Goal: Transaction & Acquisition: Purchase product/service

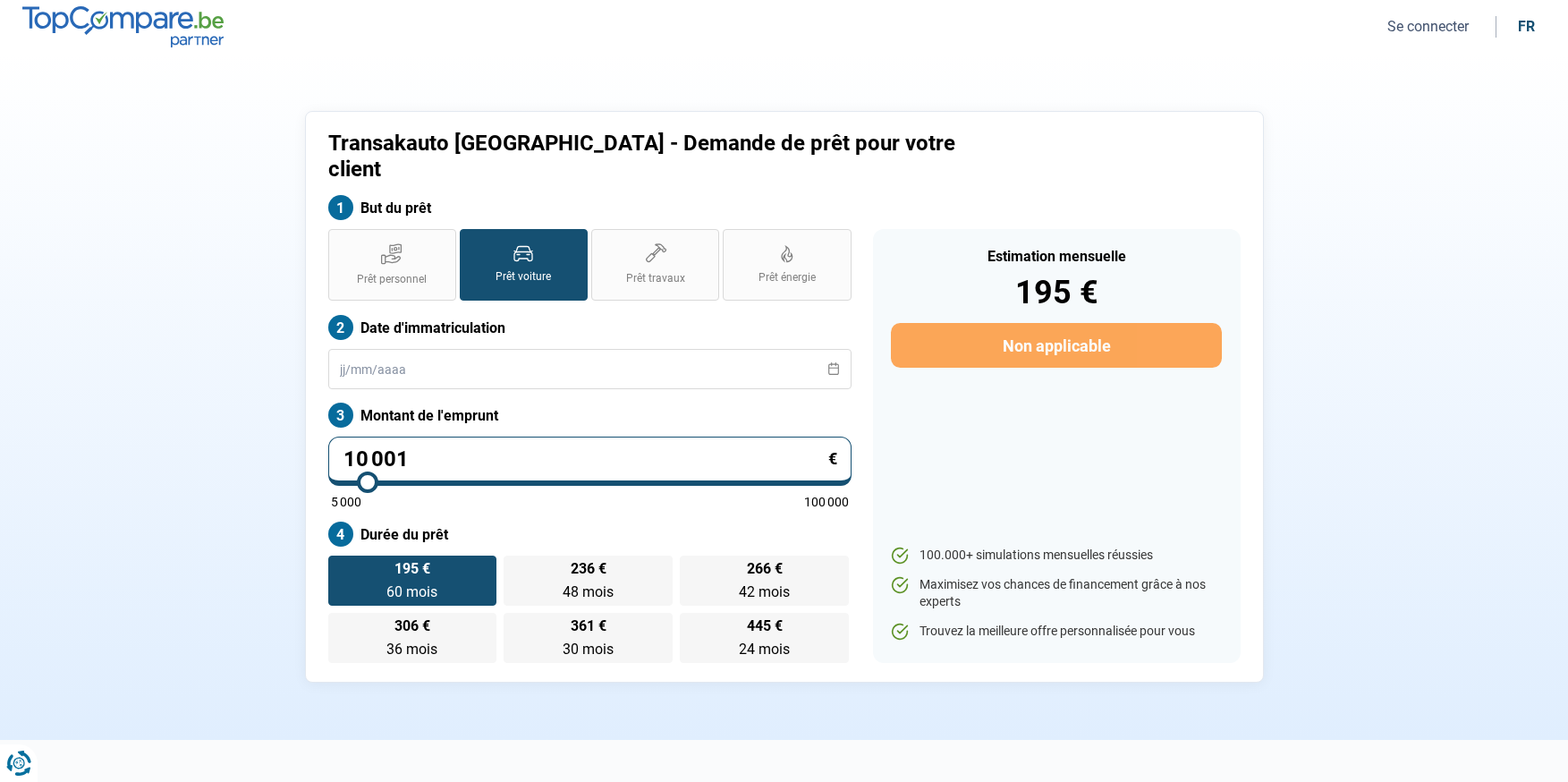
type input "55 000"
type input "55000"
click at [602, 481] on input "range" at bounding box center [590, 483] width 518 height 4
drag, startPoint x: 449, startPoint y: 434, endPoint x: 198, endPoint y: 436, distance: 251.0
click at [198, 436] on div "Transakauto [GEOGRAPHIC_DATA] - Demande de prêt pour votre client But du prêt P…" at bounding box center [784, 396] width 1181 height 571
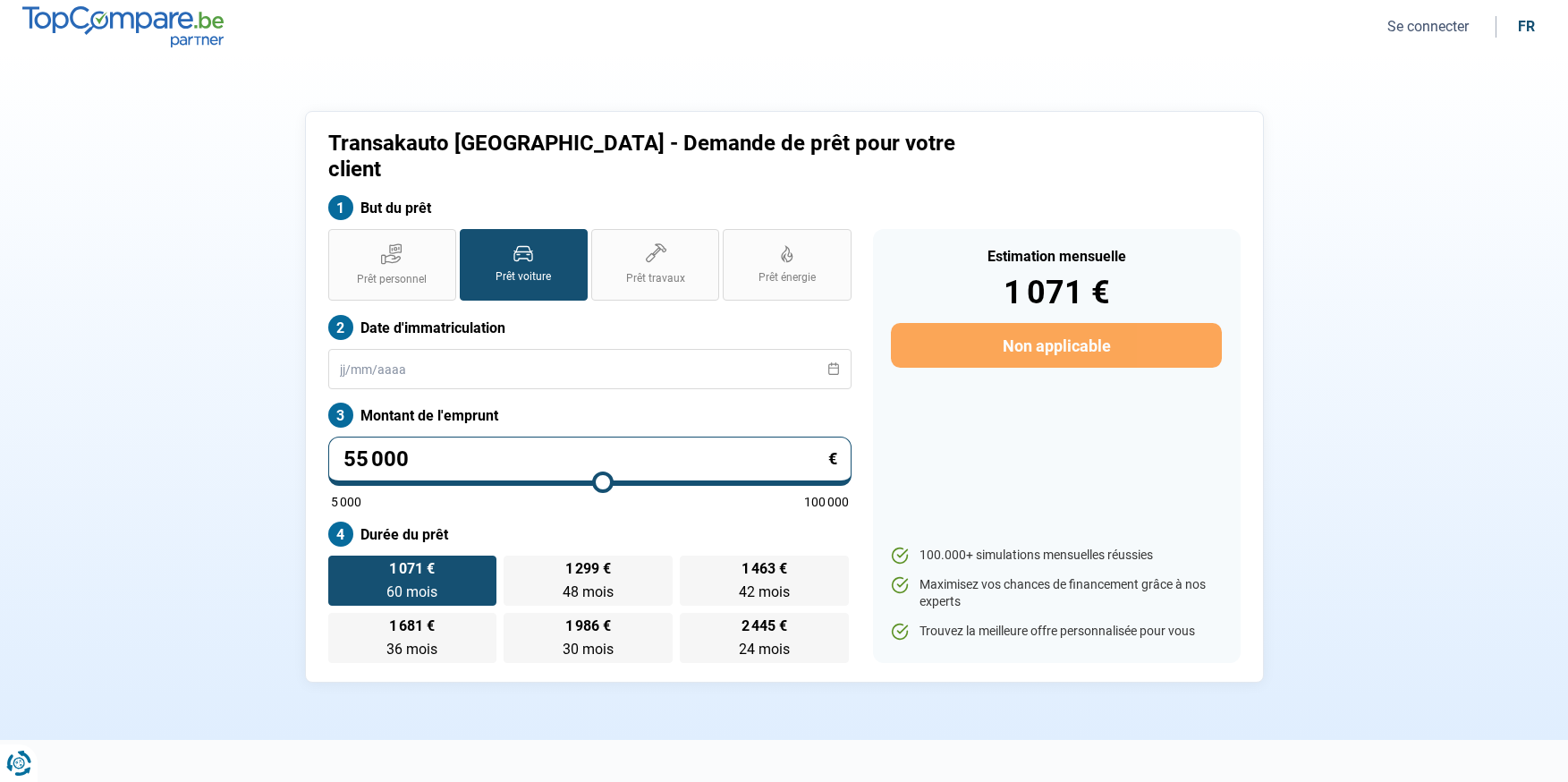
type input "0"
type input "5000"
type input "1"
type input "5000"
type input "0"
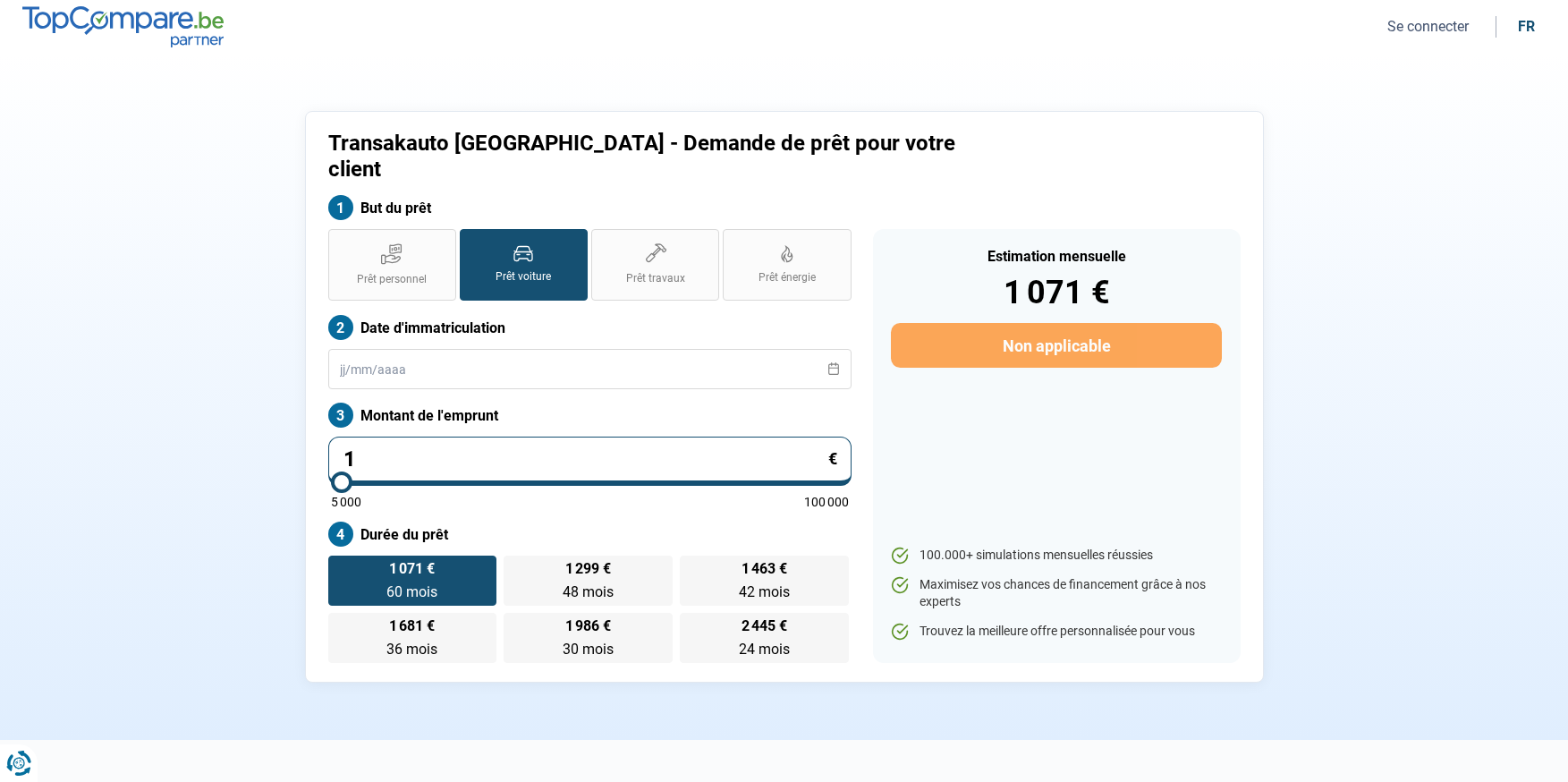
type input "5000"
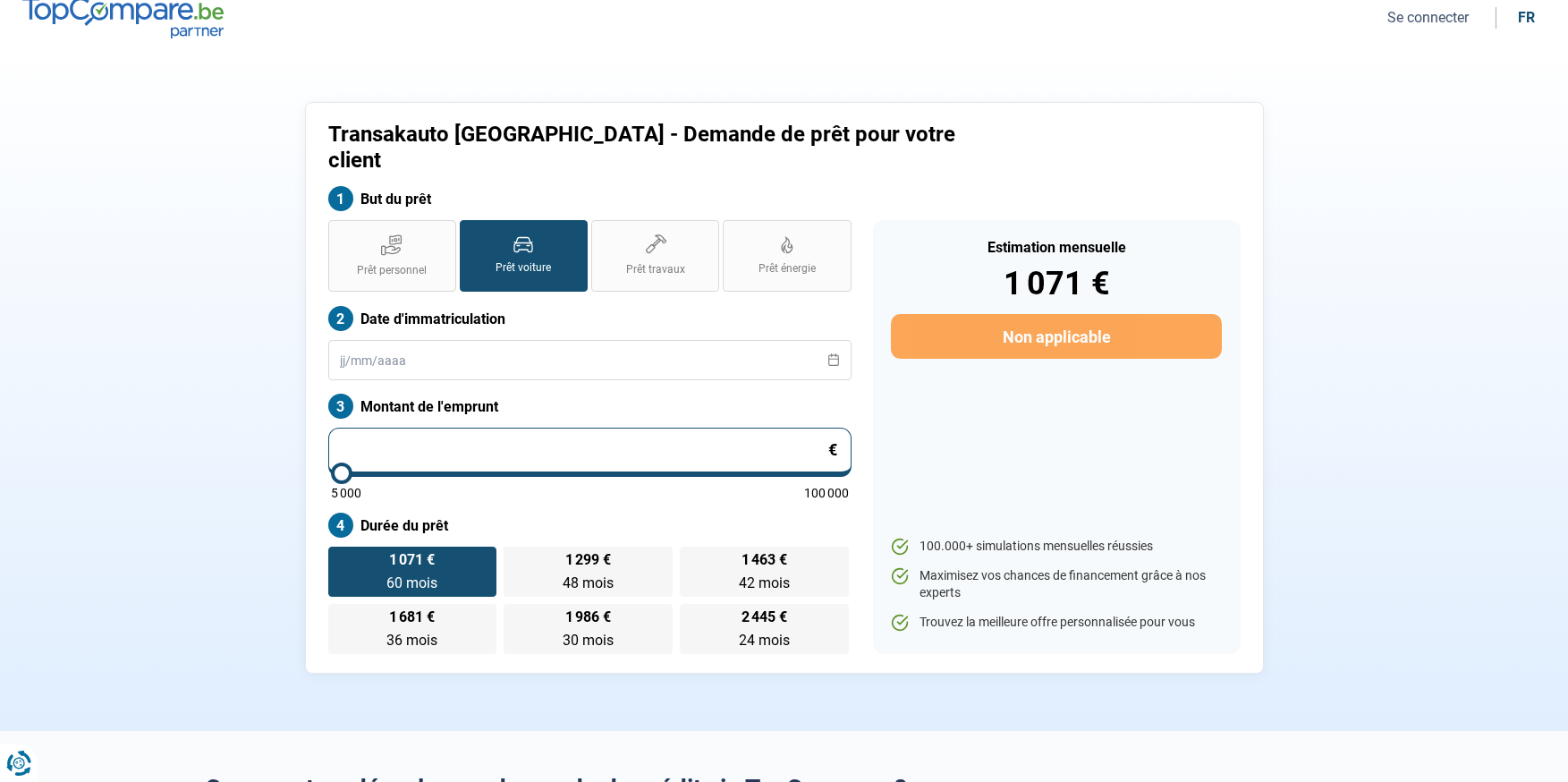
type input "5 000"
type input "5000"
radio input "true"
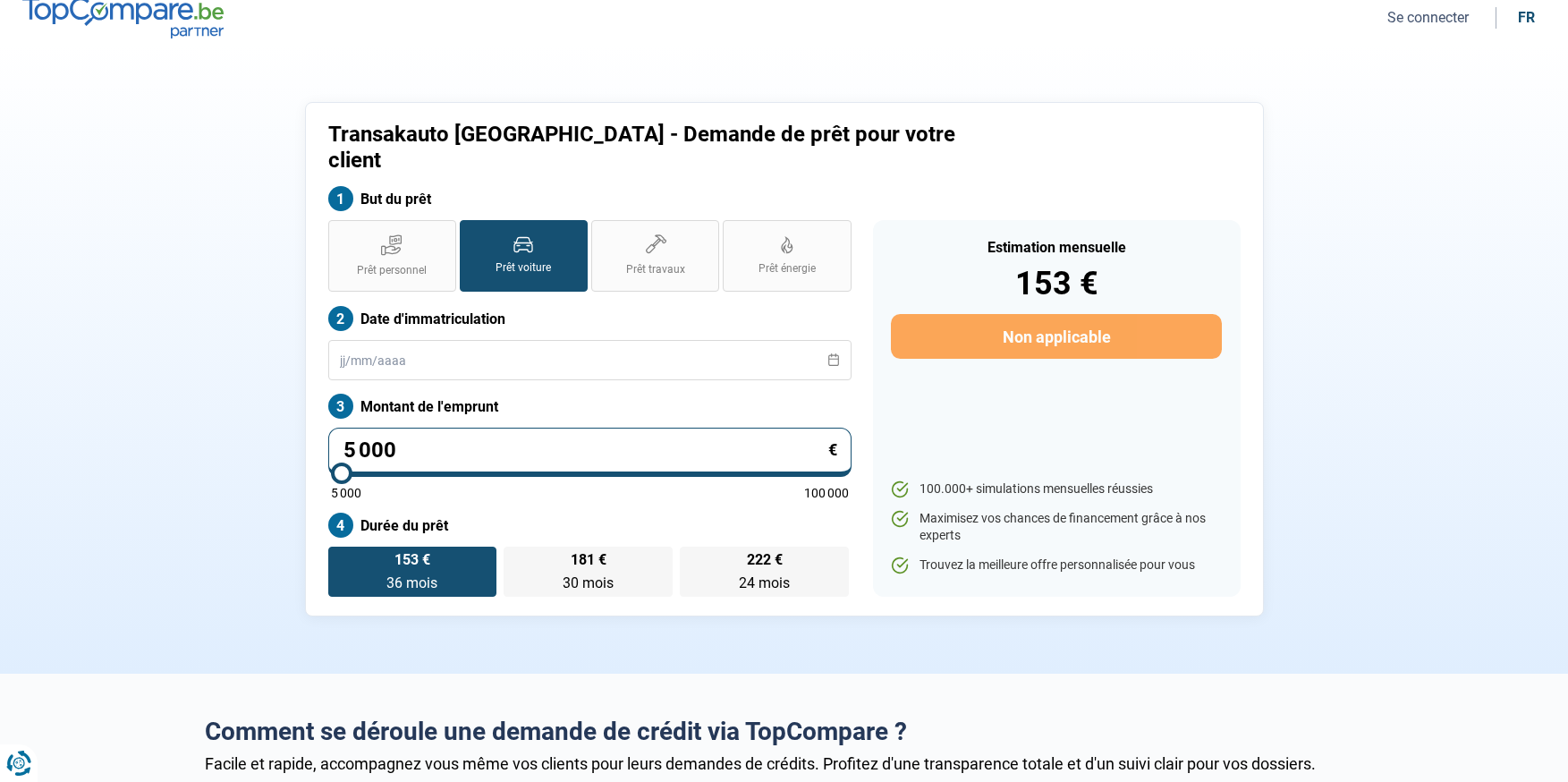
scroll to position [0, 0]
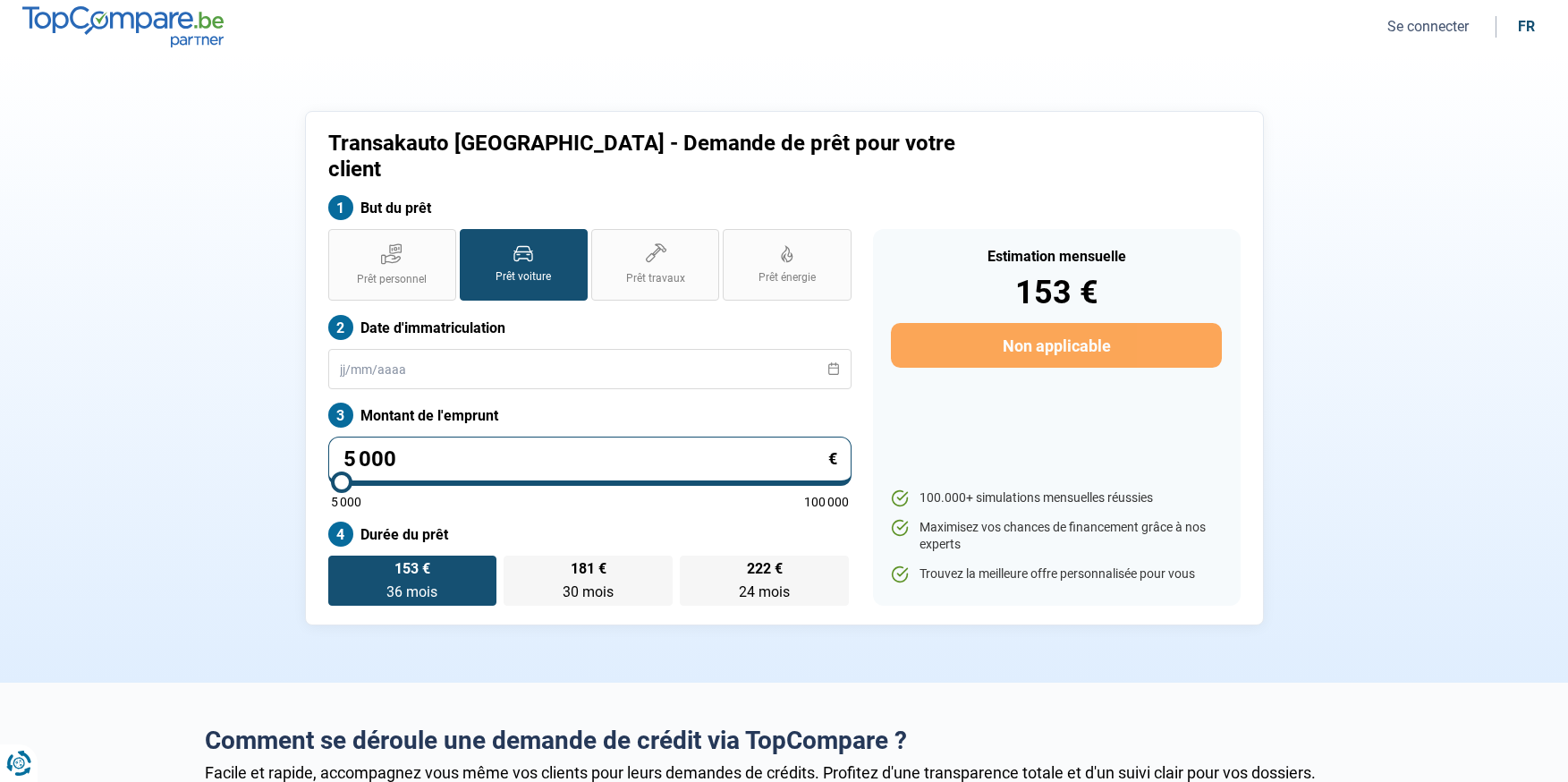
drag, startPoint x: 539, startPoint y: 436, endPoint x: 289, endPoint y: 435, distance: 250.0
click at [289, 435] on div "Transakauto Namur - Demande de prêt pour votre client But du prêt Prêt personne…" at bounding box center [784, 368] width 1181 height 515
type input "1"
type input "5000"
type input "18"
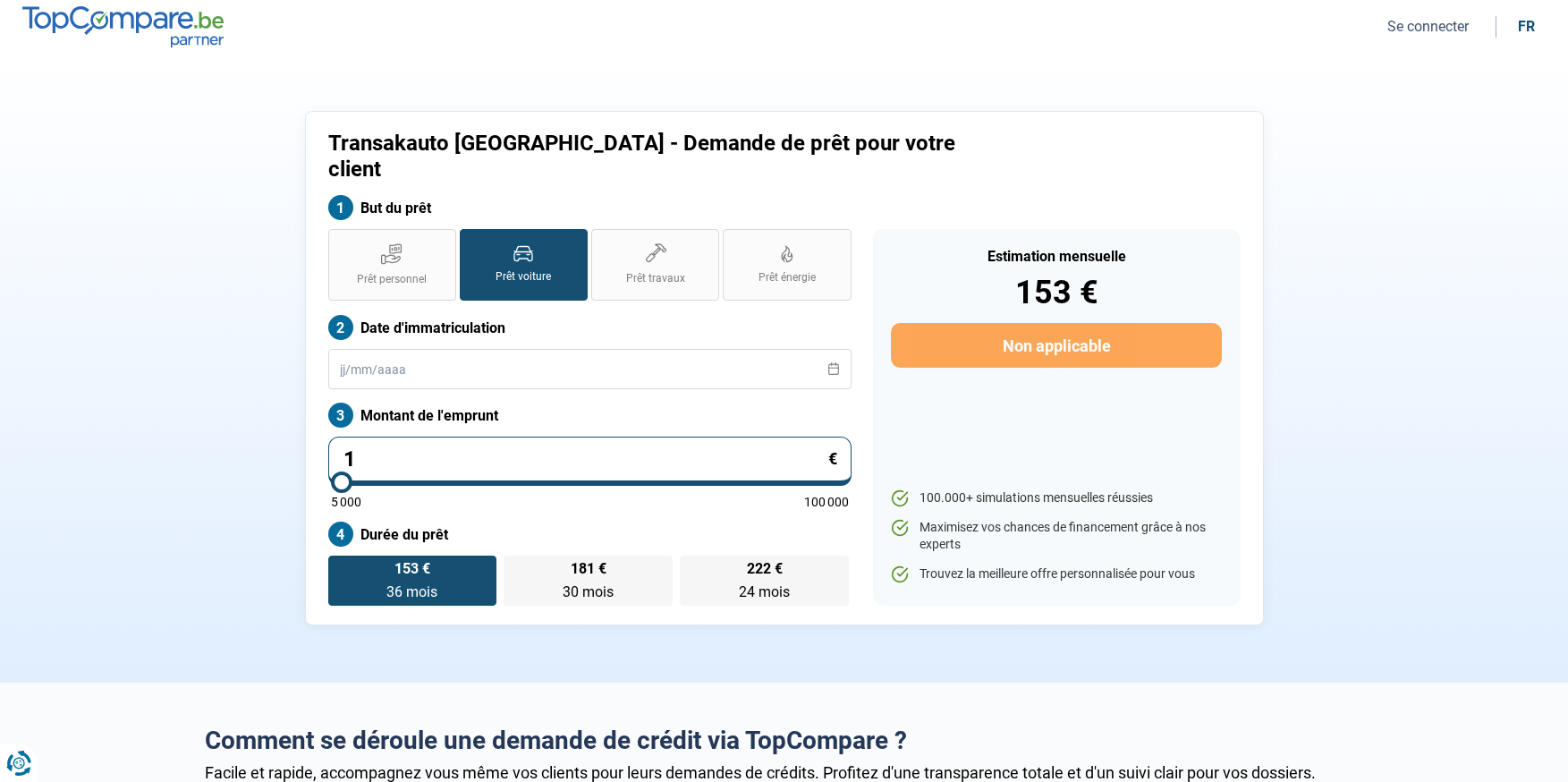
type input "5000"
type input "181"
type input "5000"
type input "1 818"
type input "5000"
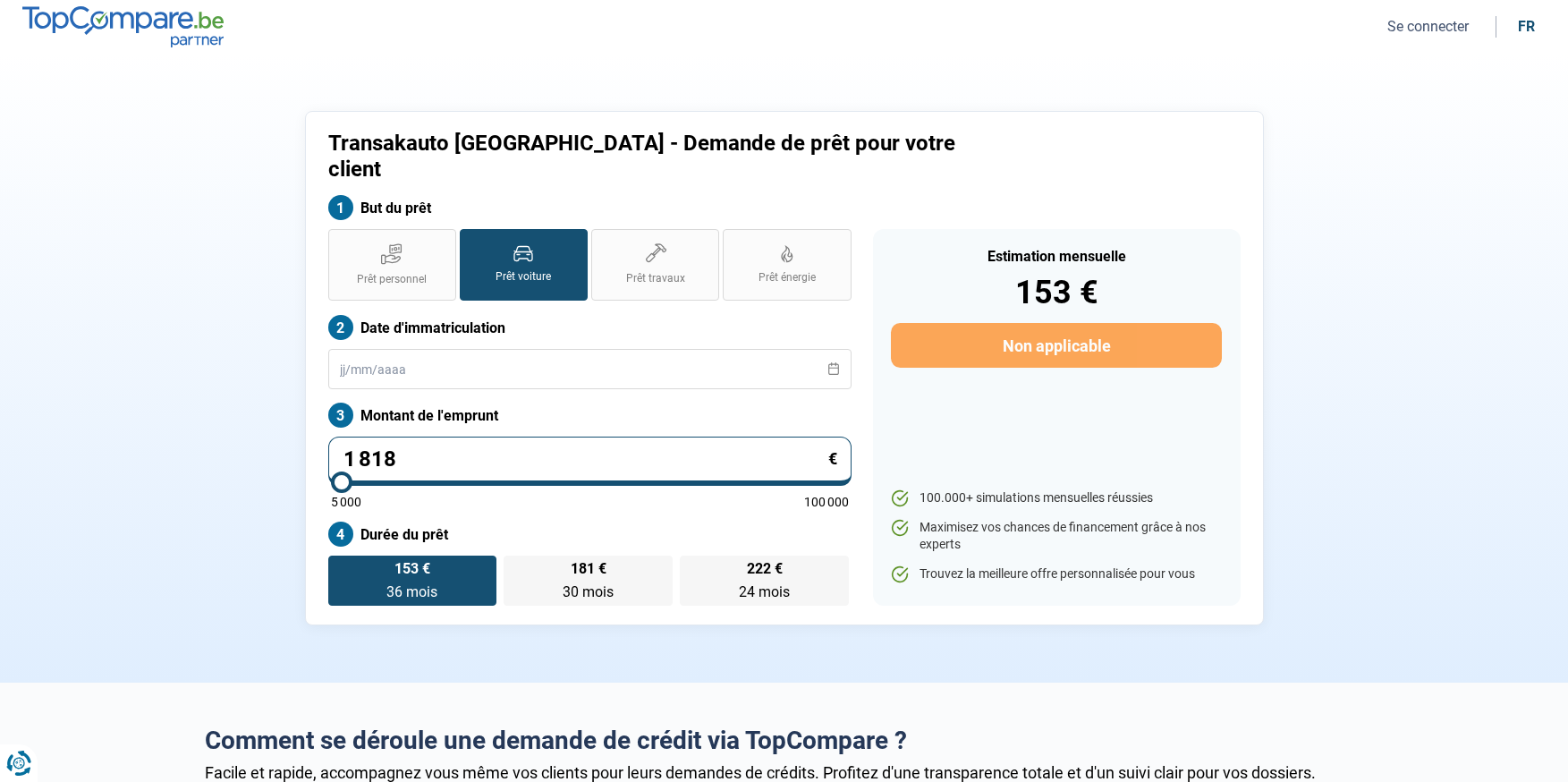
type input "18 180"
type input "18250"
radio input "false"
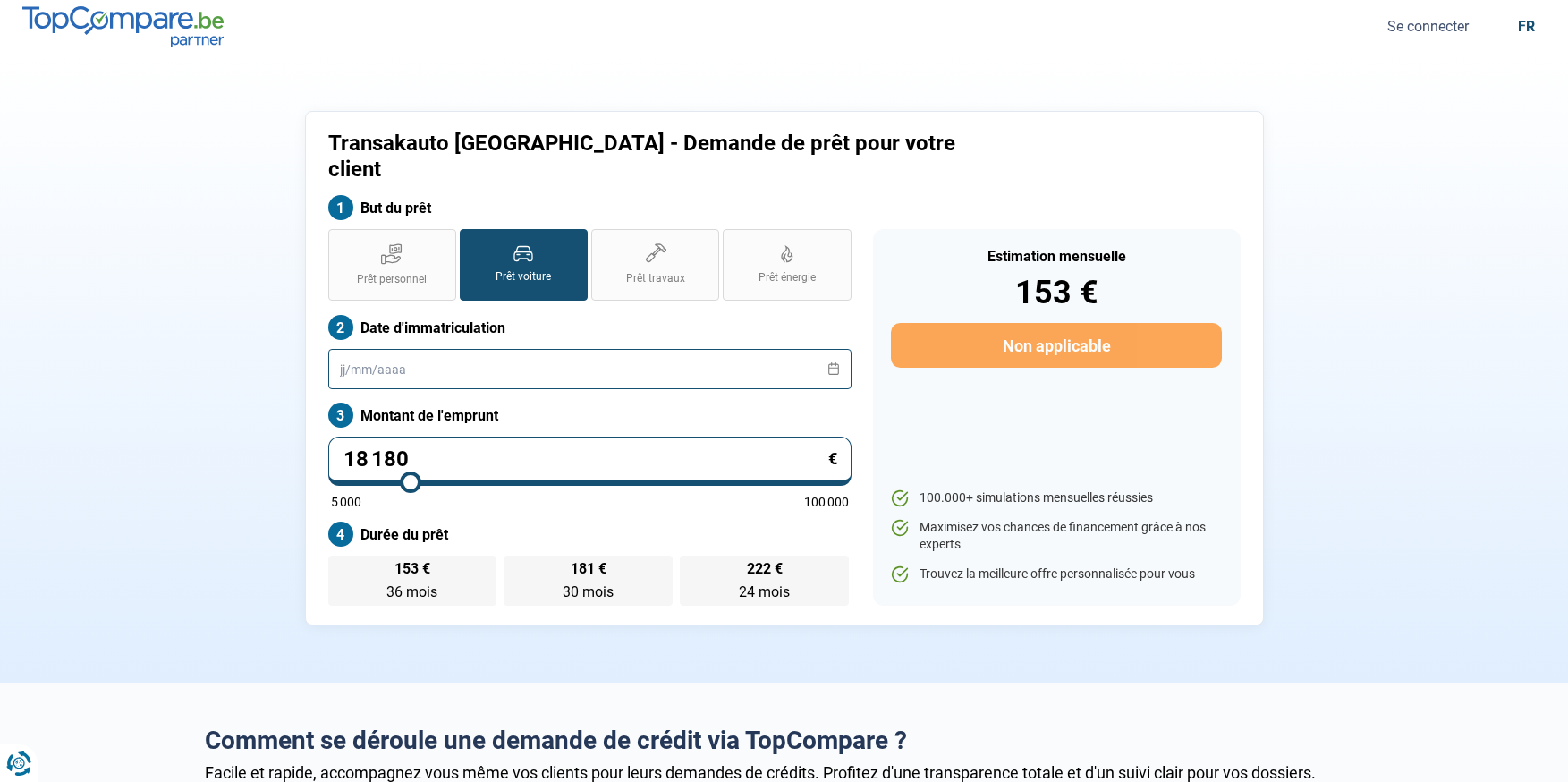
drag, startPoint x: 489, startPoint y: 353, endPoint x: 498, endPoint y: 353, distance: 9.0
click at [488, 353] on input "text" at bounding box center [590, 369] width 524 height 40
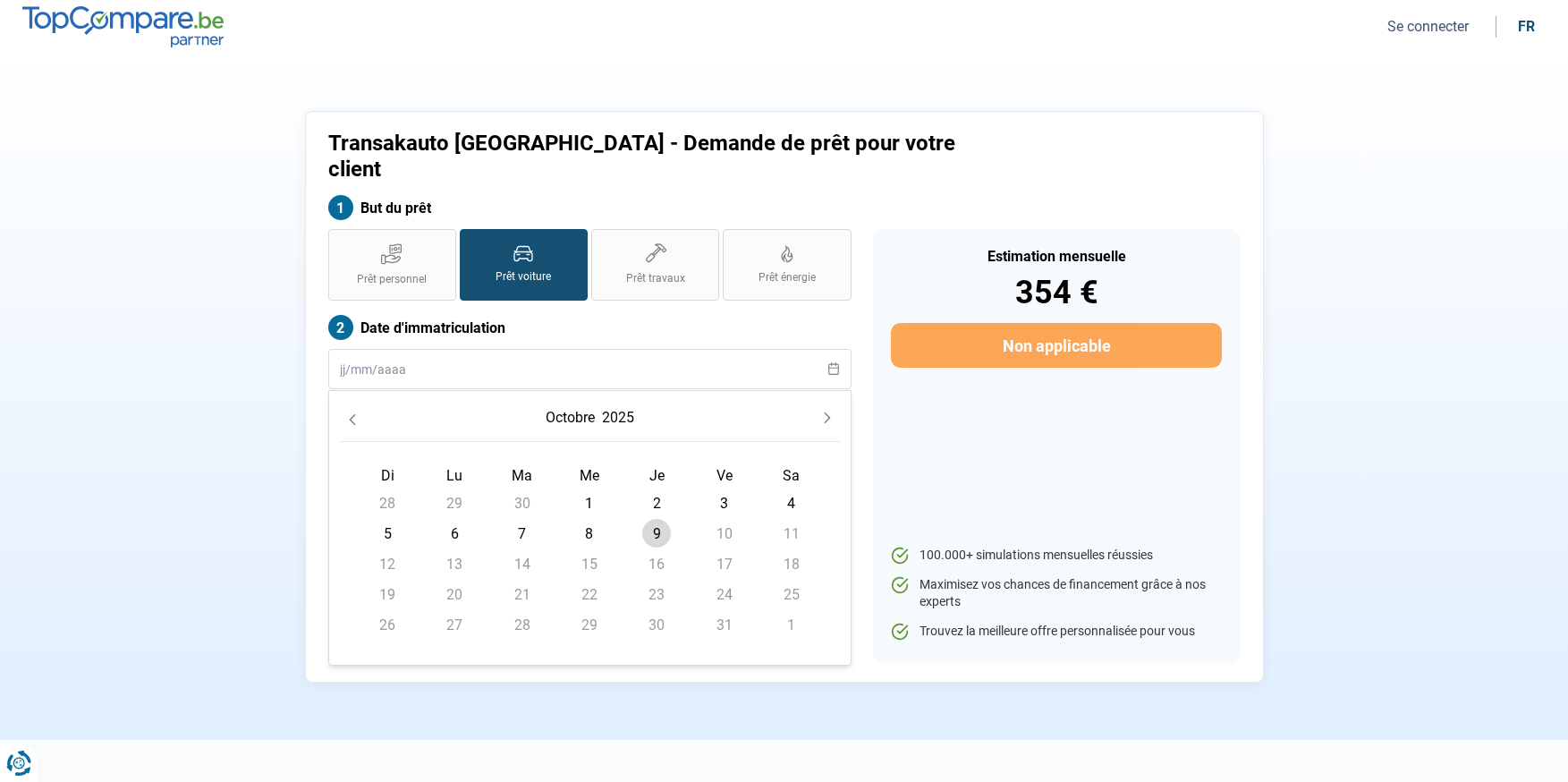
drag, startPoint x: 663, startPoint y: 509, endPoint x: 689, endPoint y: 508, distance: 26.0
click at [664, 519] on span "9" at bounding box center [656, 533] width 28 height 28
type input "[DATE]"
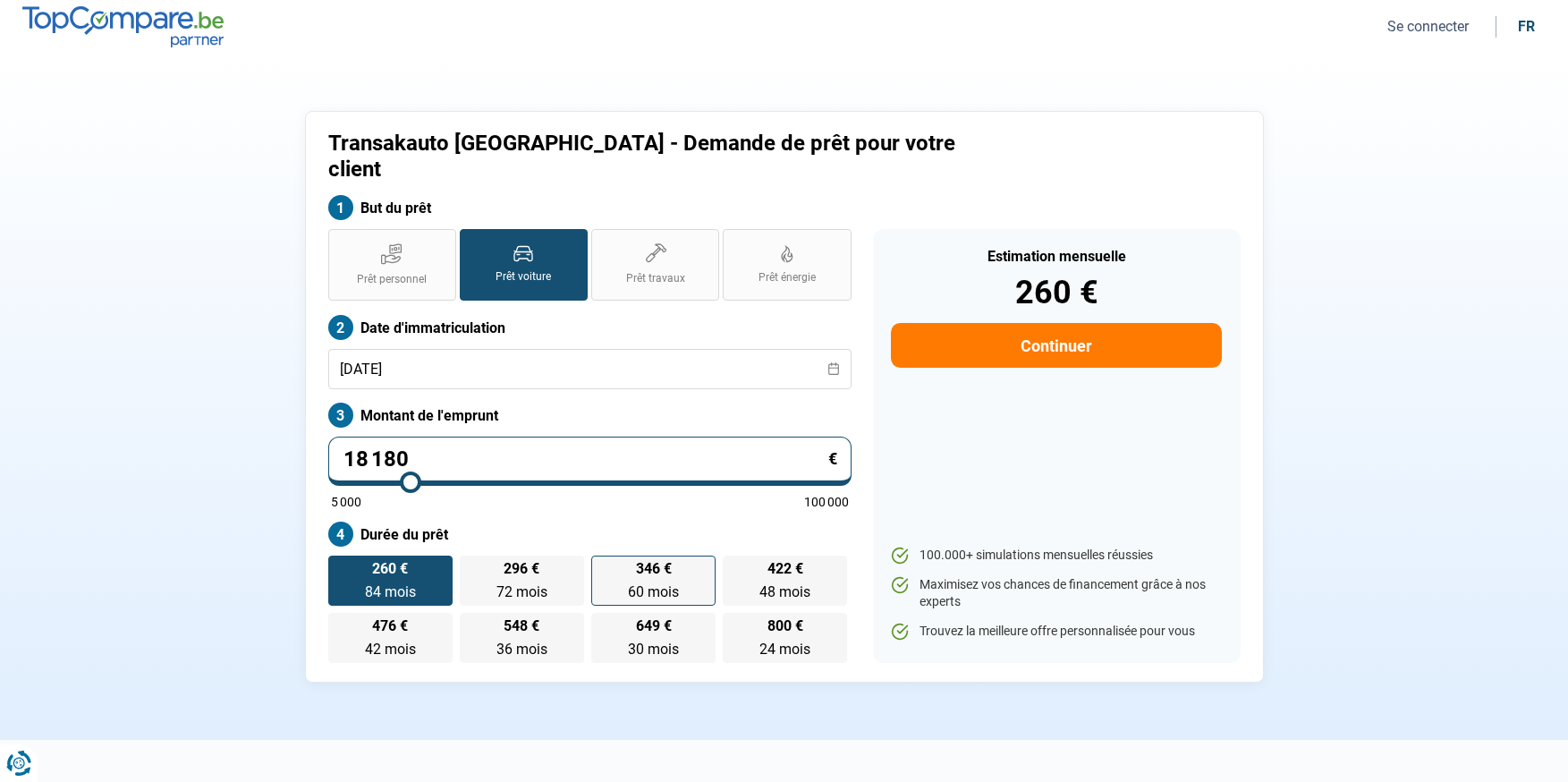
click at [677, 583] on span "60 mois" at bounding box center [654, 592] width 51 height 17
click at [603, 565] on input "346 € 60 mois 60 mois" at bounding box center [597, 561] width 12 height 12
radio input "true"
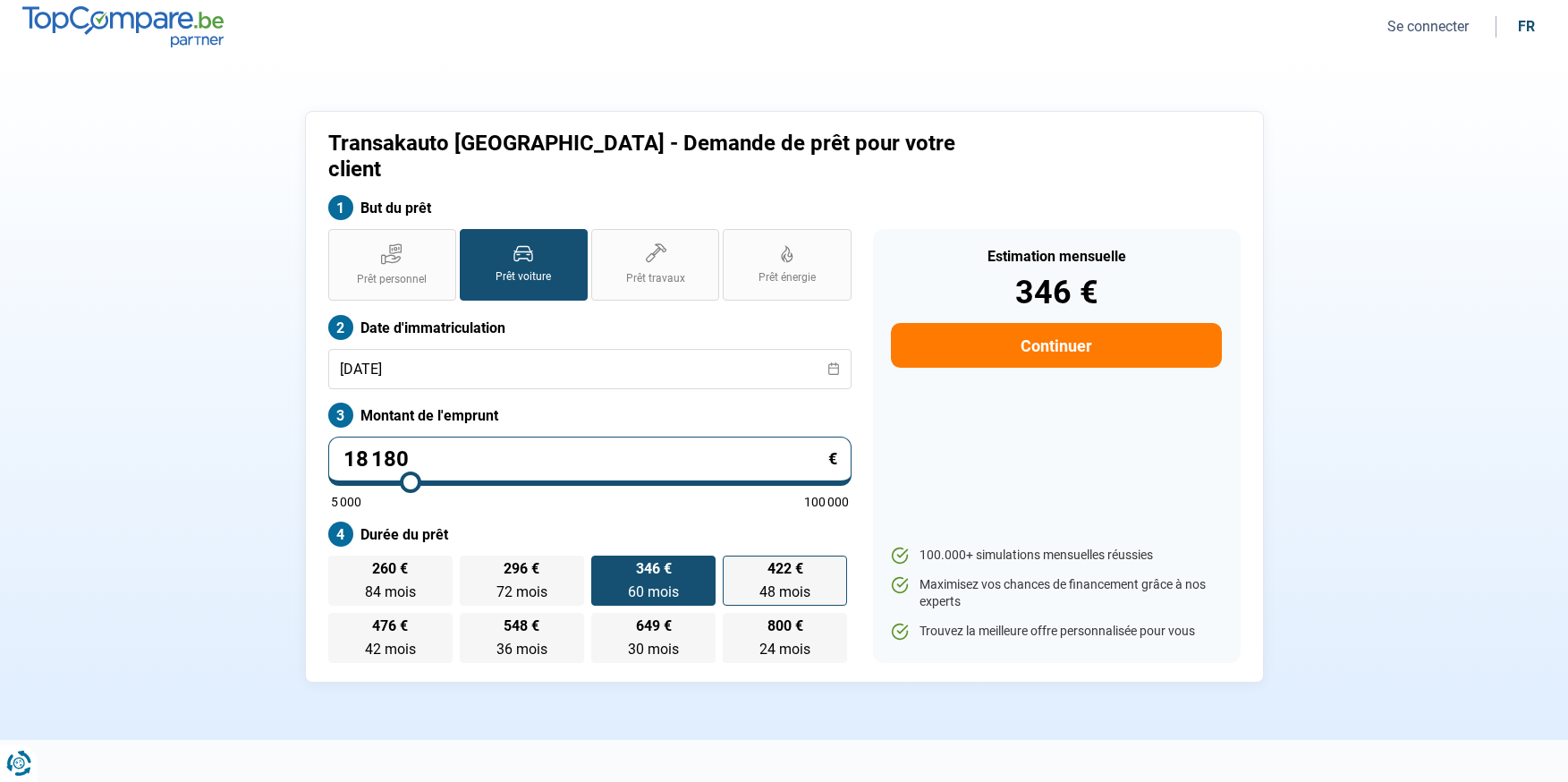
click at [783, 583] on span "48 mois" at bounding box center [785, 592] width 51 height 17
click at [734, 564] on input "422 € 48 mois 48 mois" at bounding box center [729, 561] width 12 height 12
radio input "true"
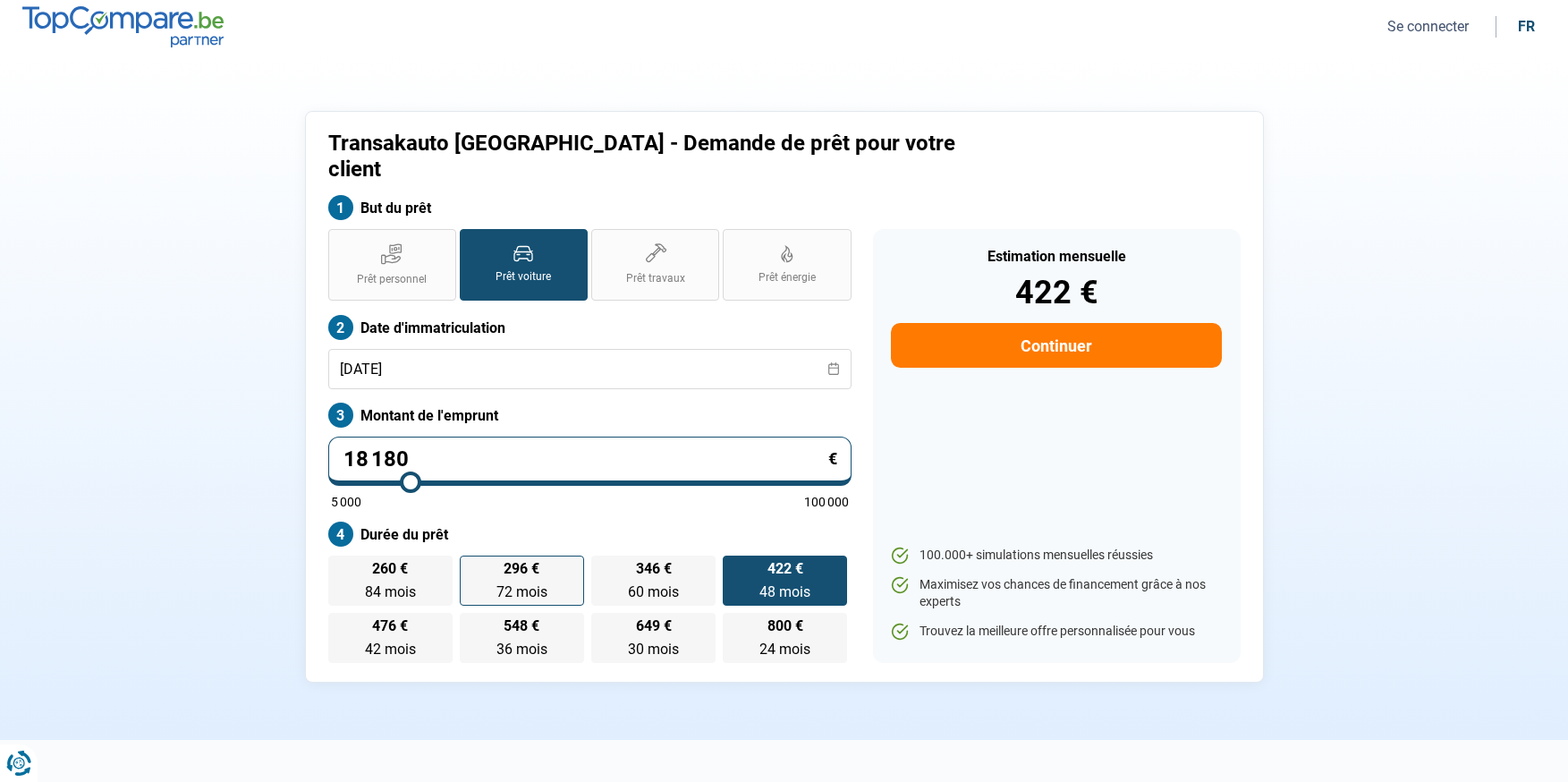
click at [582, 569] on label "296 € 72 mois 72 mois" at bounding box center [522, 581] width 124 height 50
click at [471, 568] on input "296 € 72 mois 72 mois" at bounding box center [465, 561] width 12 height 12
radio input "true"
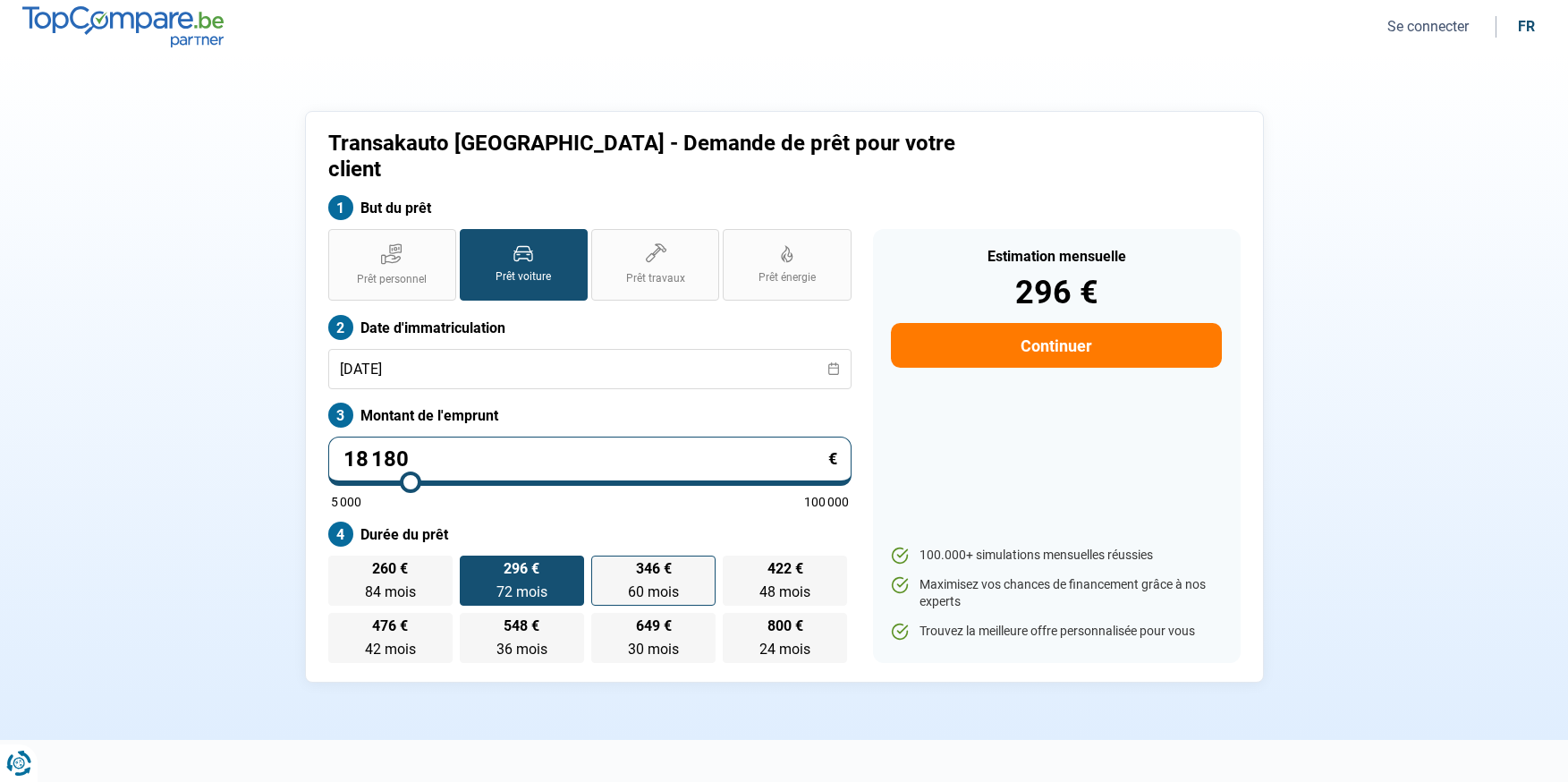
click at [633, 583] on span "60 mois" at bounding box center [654, 592] width 51 height 17
click at [603, 568] on input "346 € 60 mois 60 mois" at bounding box center [597, 561] width 12 height 12
radio input "true"
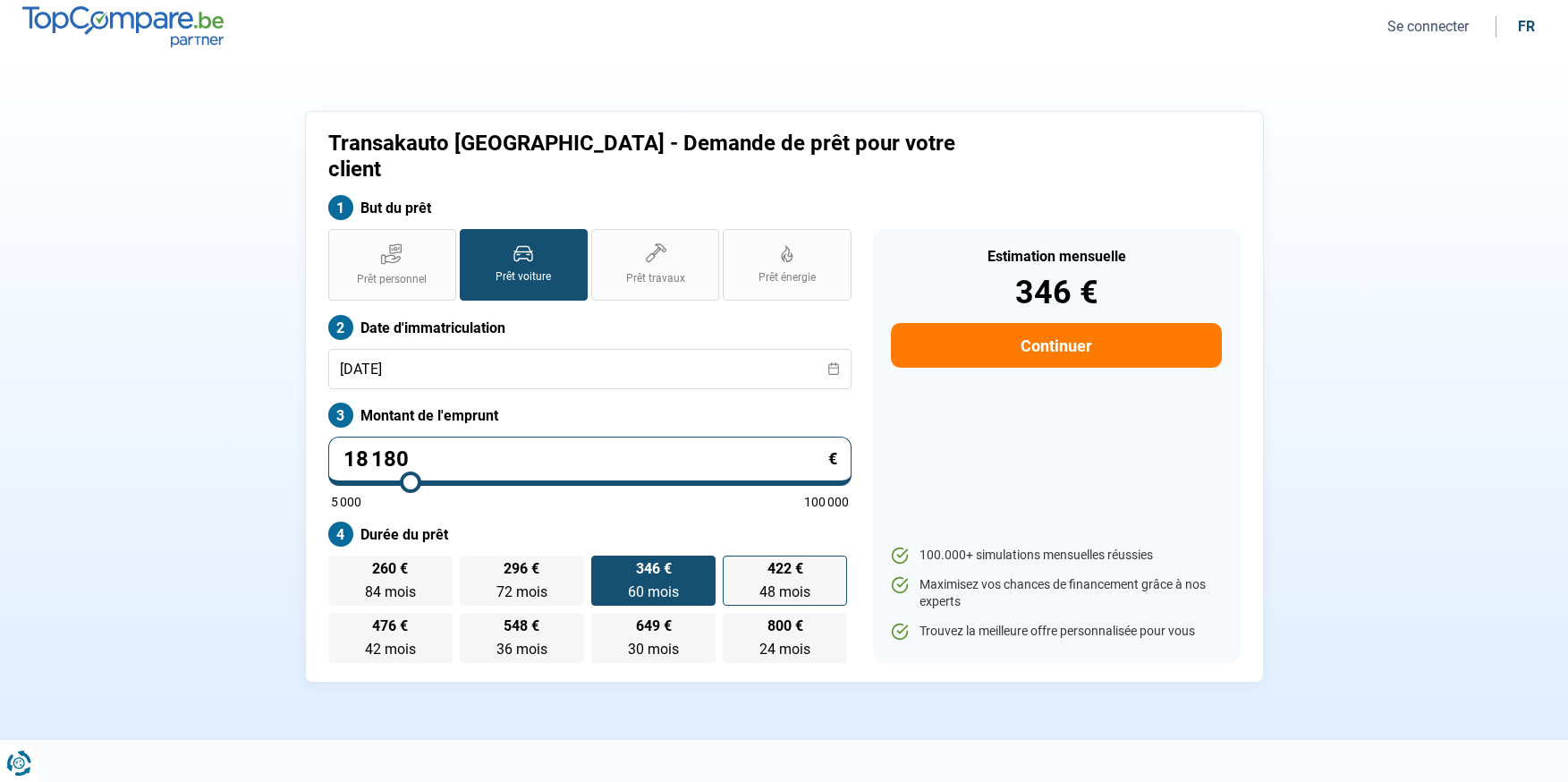
click at [758, 566] on label "422 € 48 mois 48 mois" at bounding box center [785, 581] width 124 height 50
click at [734, 566] on input "422 € 48 mois 48 mois" at bounding box center [729, 561] width 12 height 12
radio input "true"
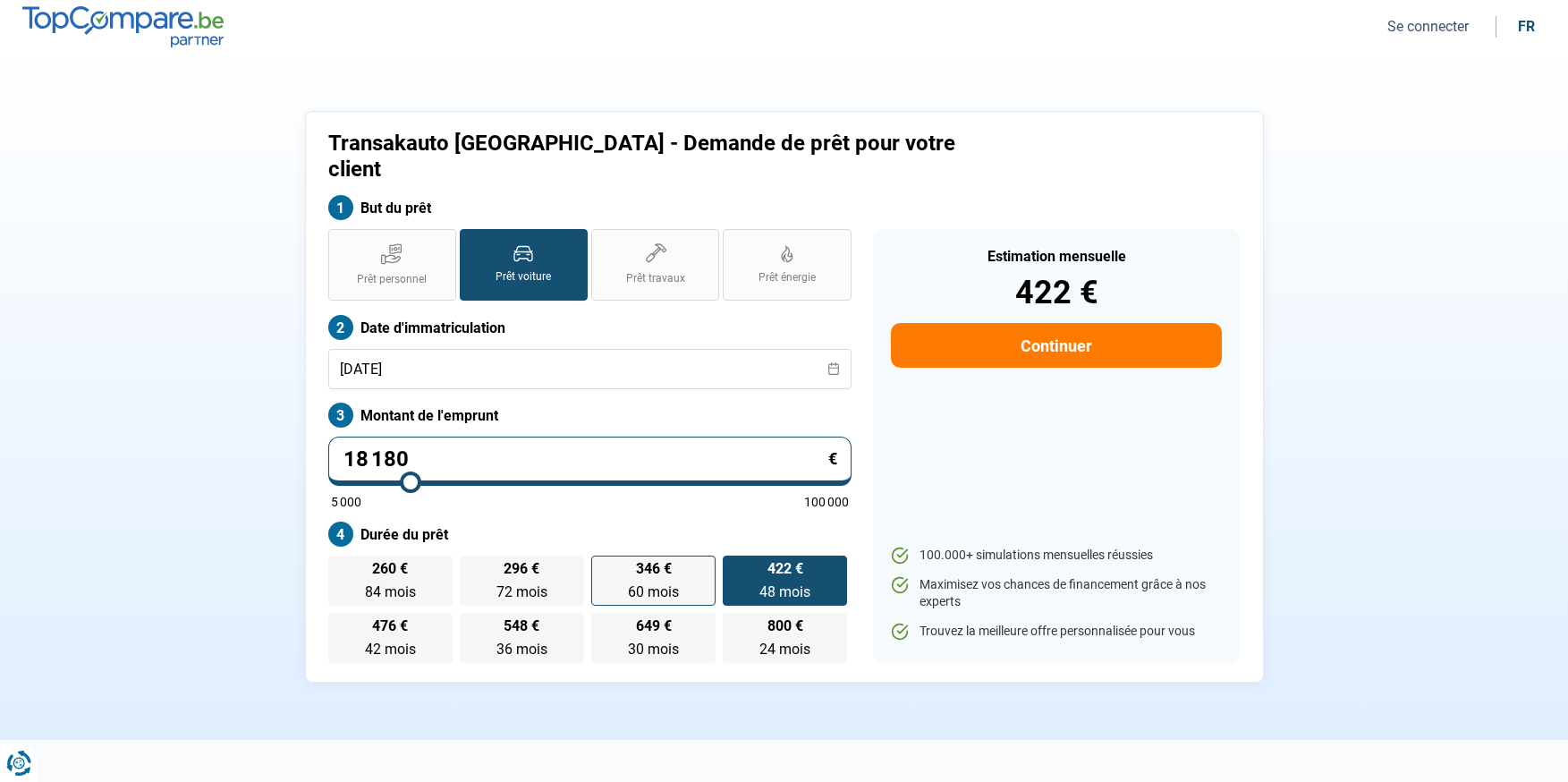
drag, startPoint x: 646, startPoint y: 565, endPoint x: 600, endPoint y: 564, distance: 46.0
click at [646, 583] on span "60 mois" at bounding box center [654, 592] width 51 height 17
click at [603, 565] on input "346 € 60 mois 60 mois" at bounding box center [597, 561] width 12 height 12
radio input "true"
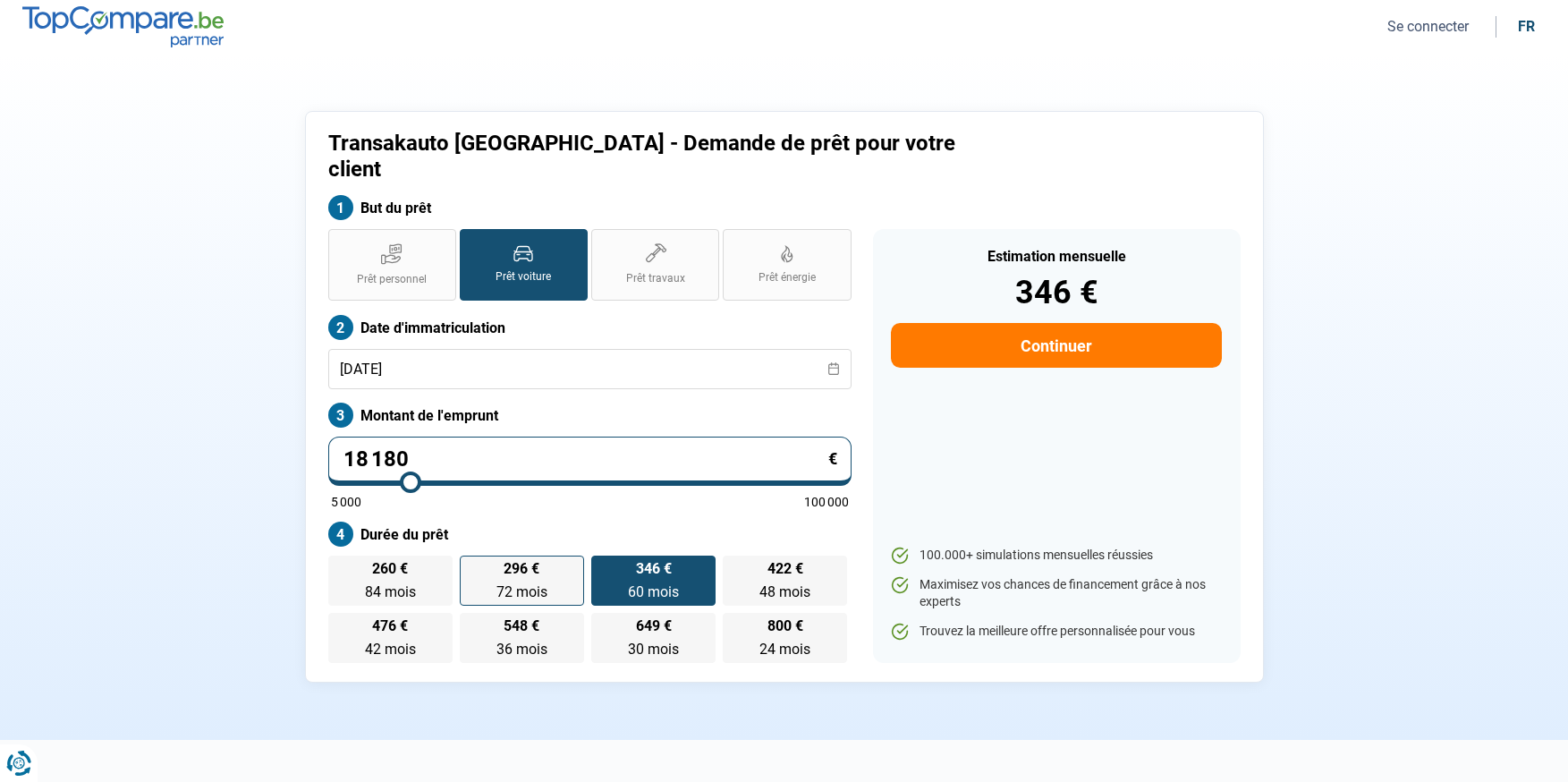
click at [494, 561] on label "296 € 72 mois 72 mois" at bounding box center [522, 581] width 124 height 50
click at [471, 561] on input "296 € 72 mois 72 mois" at bounding box center [465, 561] width 12 height 12
radio input "true"
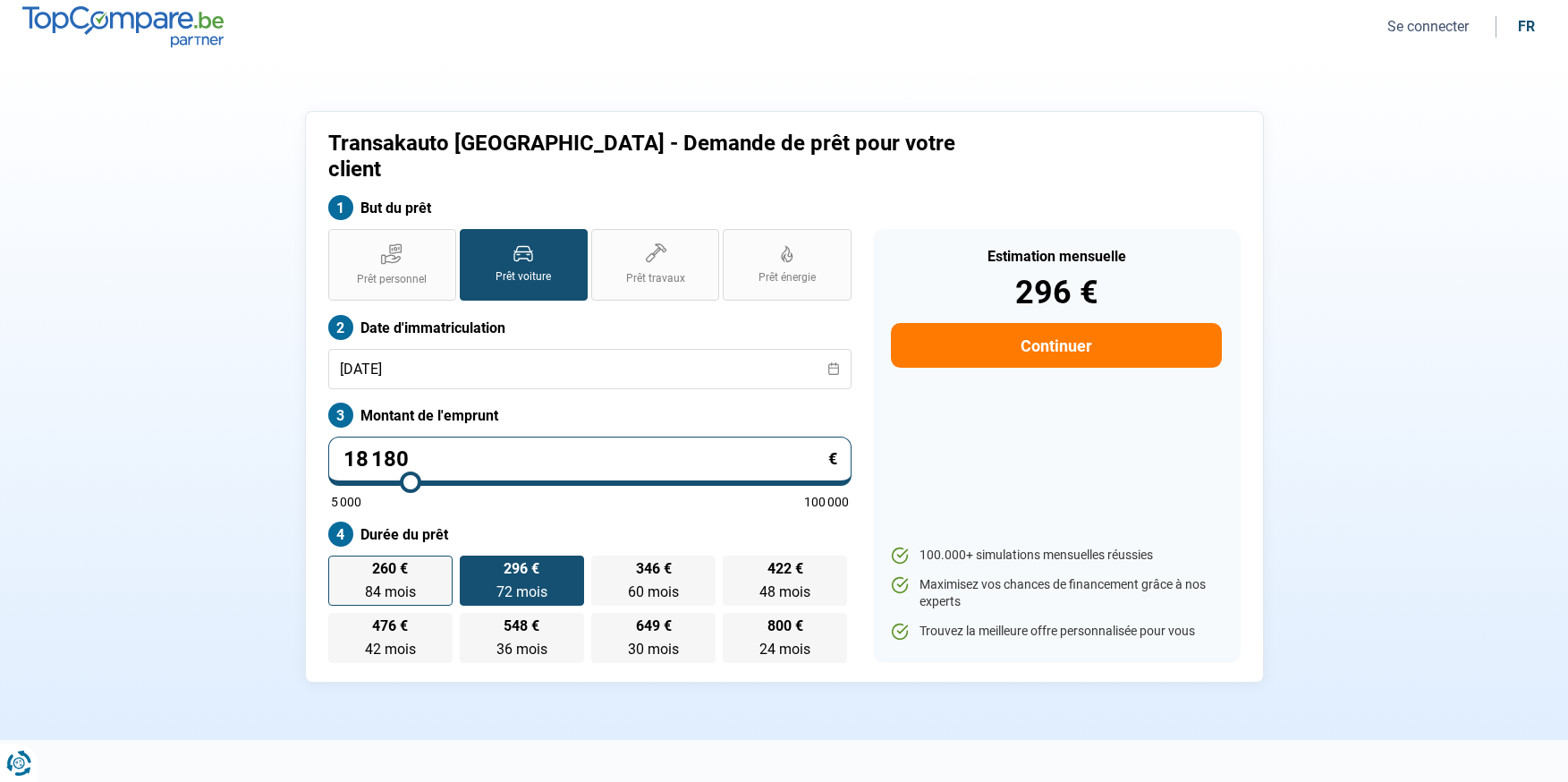
click at [416, 557] on label "260 € 84 mois 84 mois" at bounding box center [391, 581] width 124 height 50
click at [340, 557] on input "260 € 84 mois 84 mois" at bounding box center [334, 561] width 12 height 12
radio input "true"
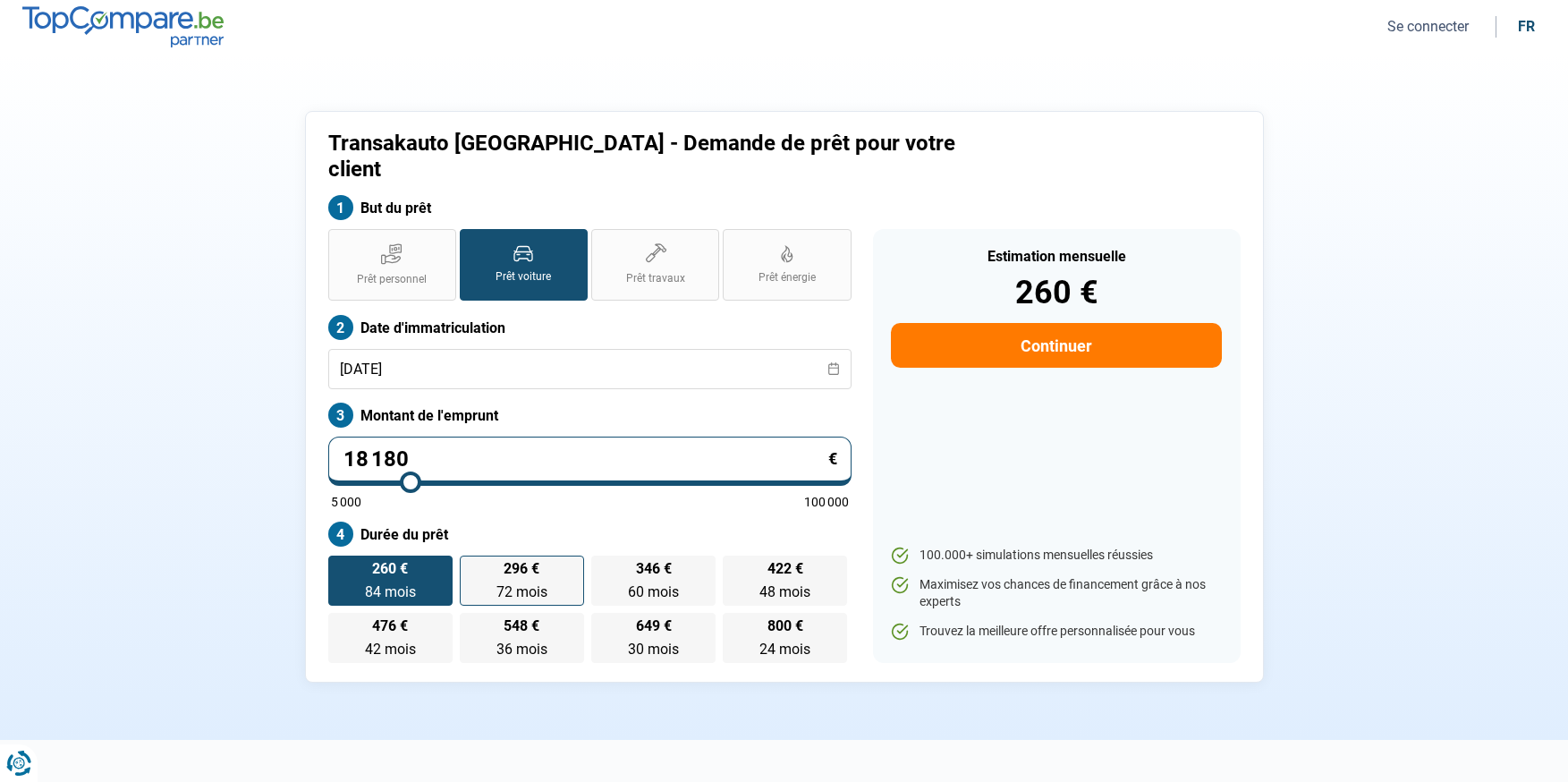
click at [541, 583] on span "72 mois" at bounding box center [522, 592] width 51 height 17
click at [471, 566] on input "296 € 72 mois 72 mois" at bounding box center [465, 561] width 12 height 12
radio input "true"
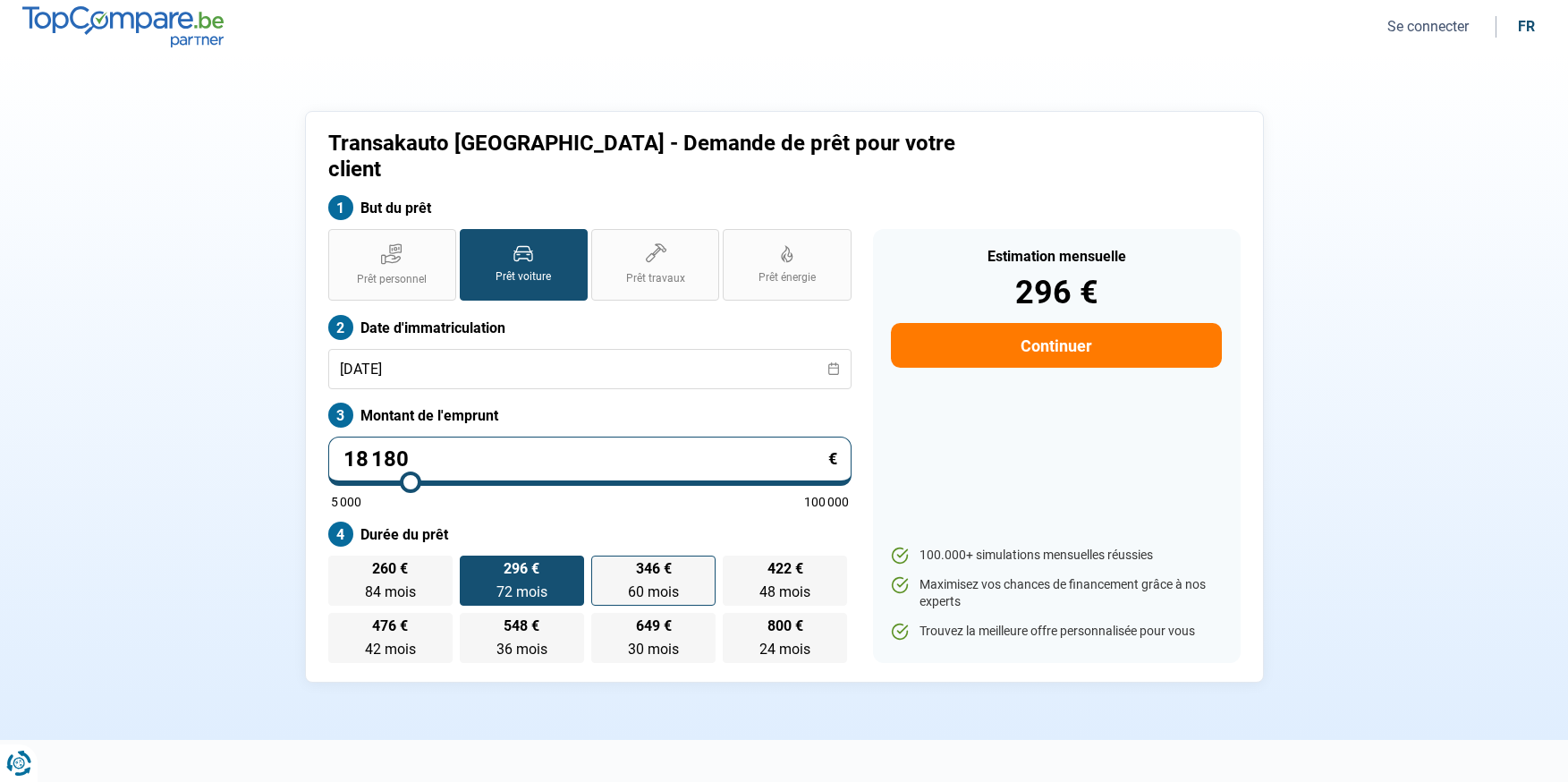
drag, startPoint x: 632, startPoint y: 566, endPoint x: 654, endPoint y: 563, distance: 22.2
click at [634, 583] on span "60 mois" at bounding box center [654, 592] width 51 height 17
click at [603, 566] on input "346 € 60 mois 60 mois" at bounding box center [597, 561] width 12 height 12
radio input "true"
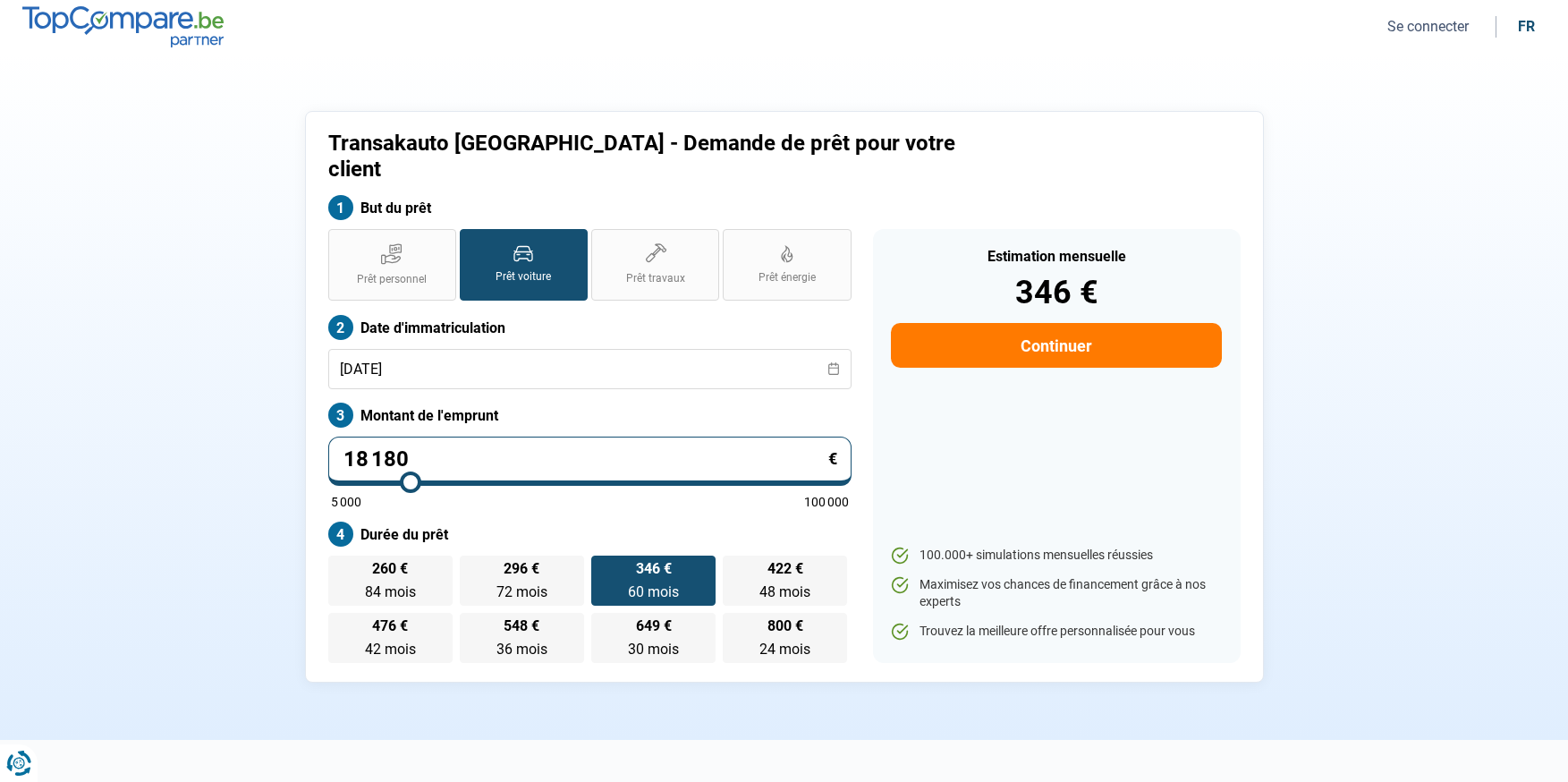
click at [697, 522] on label "Durée du prêt" at bounding box center [590, 534] width 524 height 25
click at [657, 562] on span "346 €" at bounding box center [654, 570] width 36 height 15
click at [603, 556] on input "346 € 60 mois 60 mois" at bounding box center [597, 561] width 12 height 12
click at [762, 556] on label "422 € 48 mois 48 mois" at bounding box center [785, 581] width 124 height 50
click at [734, 556] on input "422 € 48 mois 48 mois" at bounding box center [729, 561] width 12 height 12
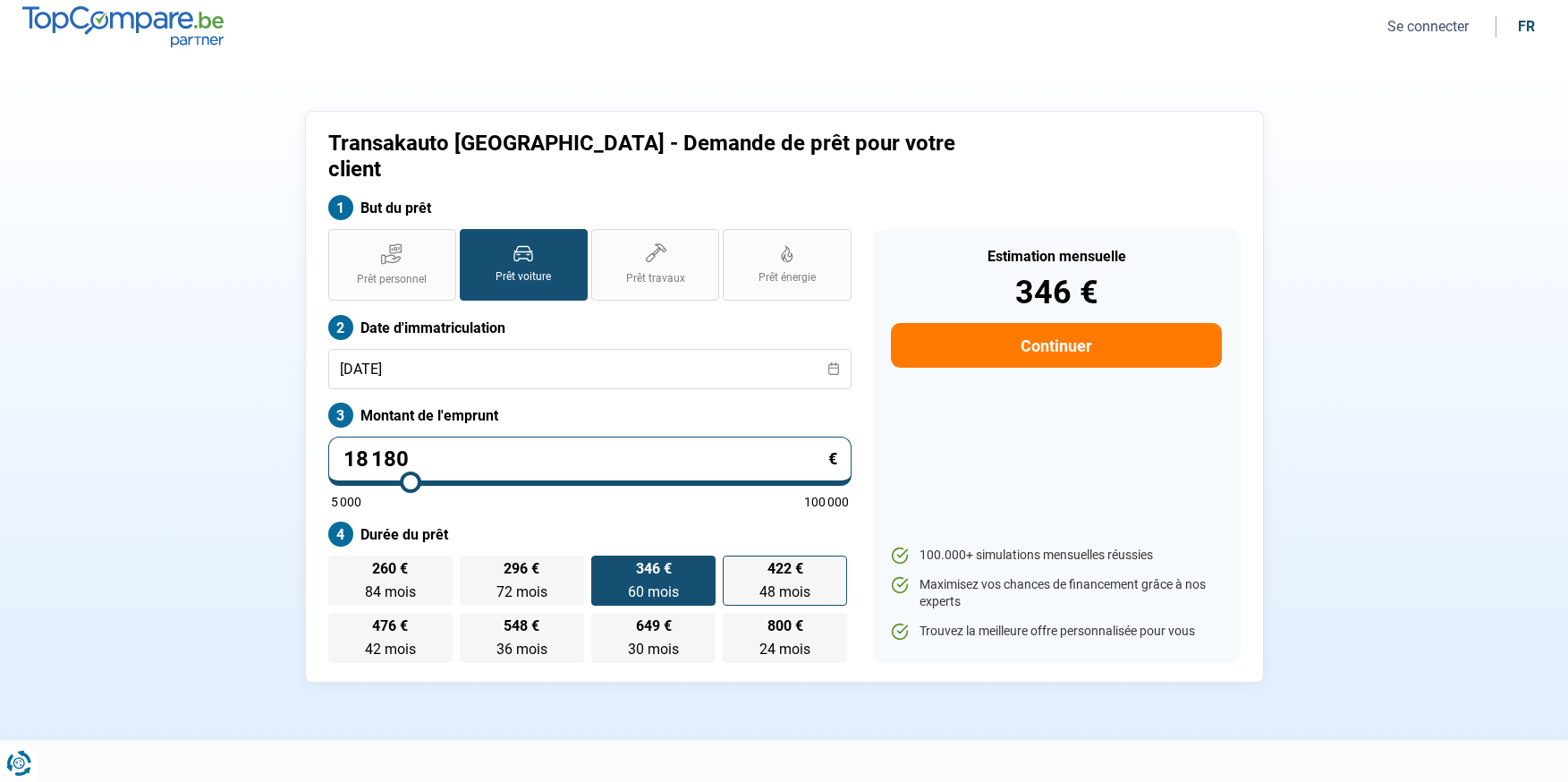
radio input "true"
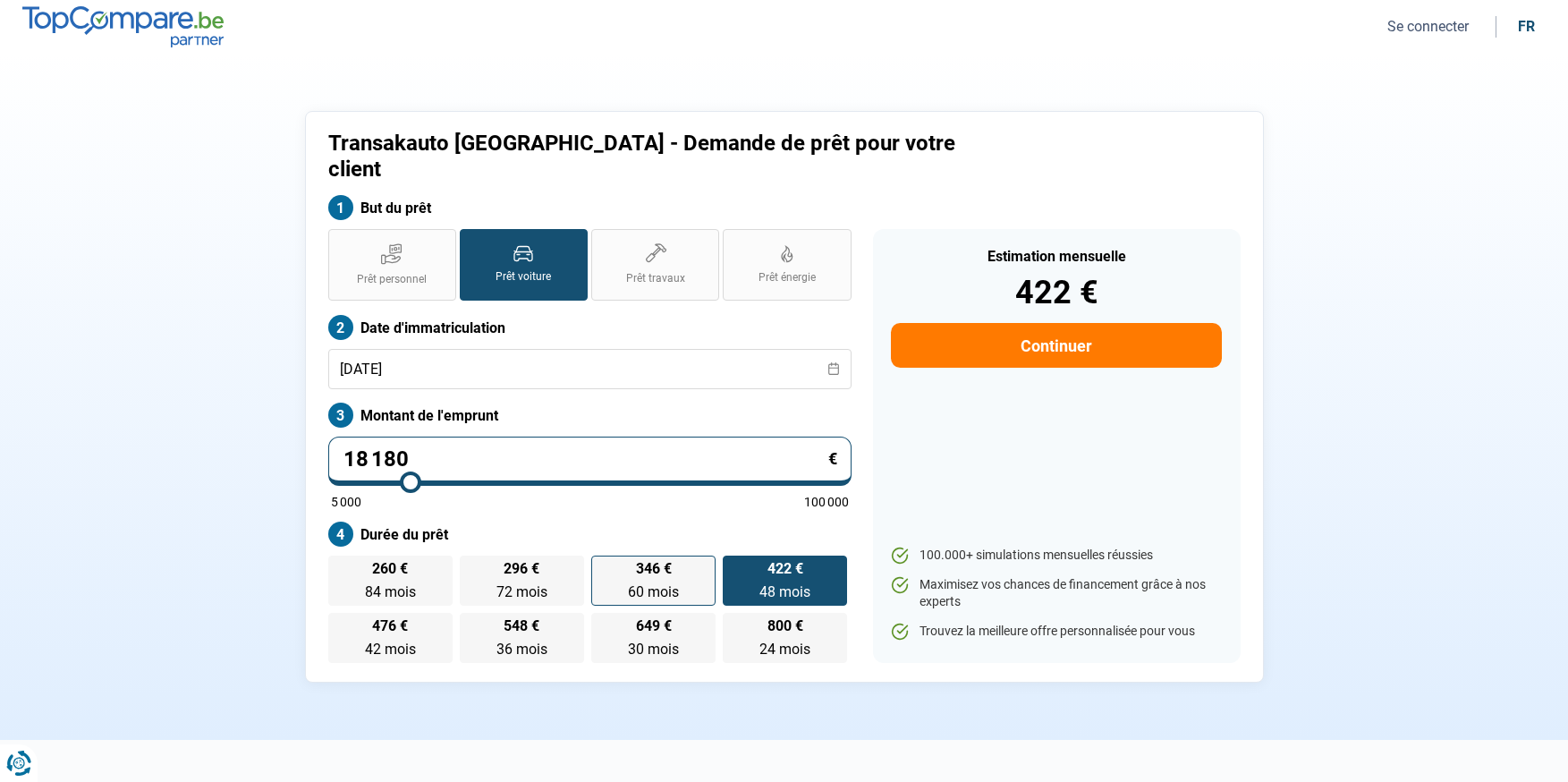
click at [644, 562] on span "346 €" at bounding box center [654, 570] width 36 height 15
click at [603, 556] on input "346 € 60 mois 60 mois" at bounding box center [597, 561] width 12 height 12
radio input "true"
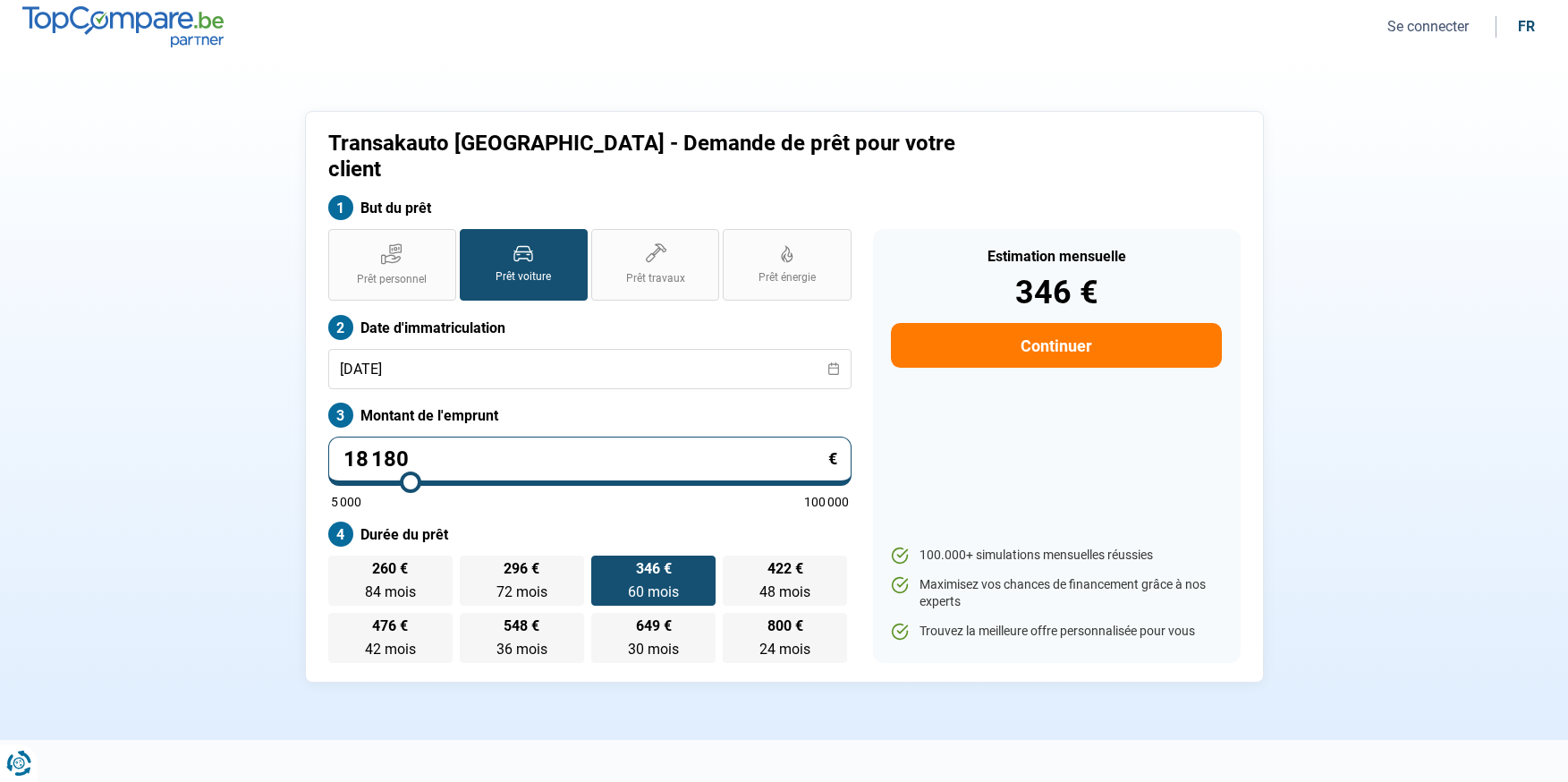
drag, startPoint x: 785, startPoint y: 548, endPoint x: 667, endPoint y: 548, distance: 118.0
click at [769, 562] on span "422 €" at bounding box center [784, 570] width 36 height 15
click at [734, 556] on input "422 € 48 mois 48 mois" at bounding box center [729, 561] width 12 height 12
radio input "true"
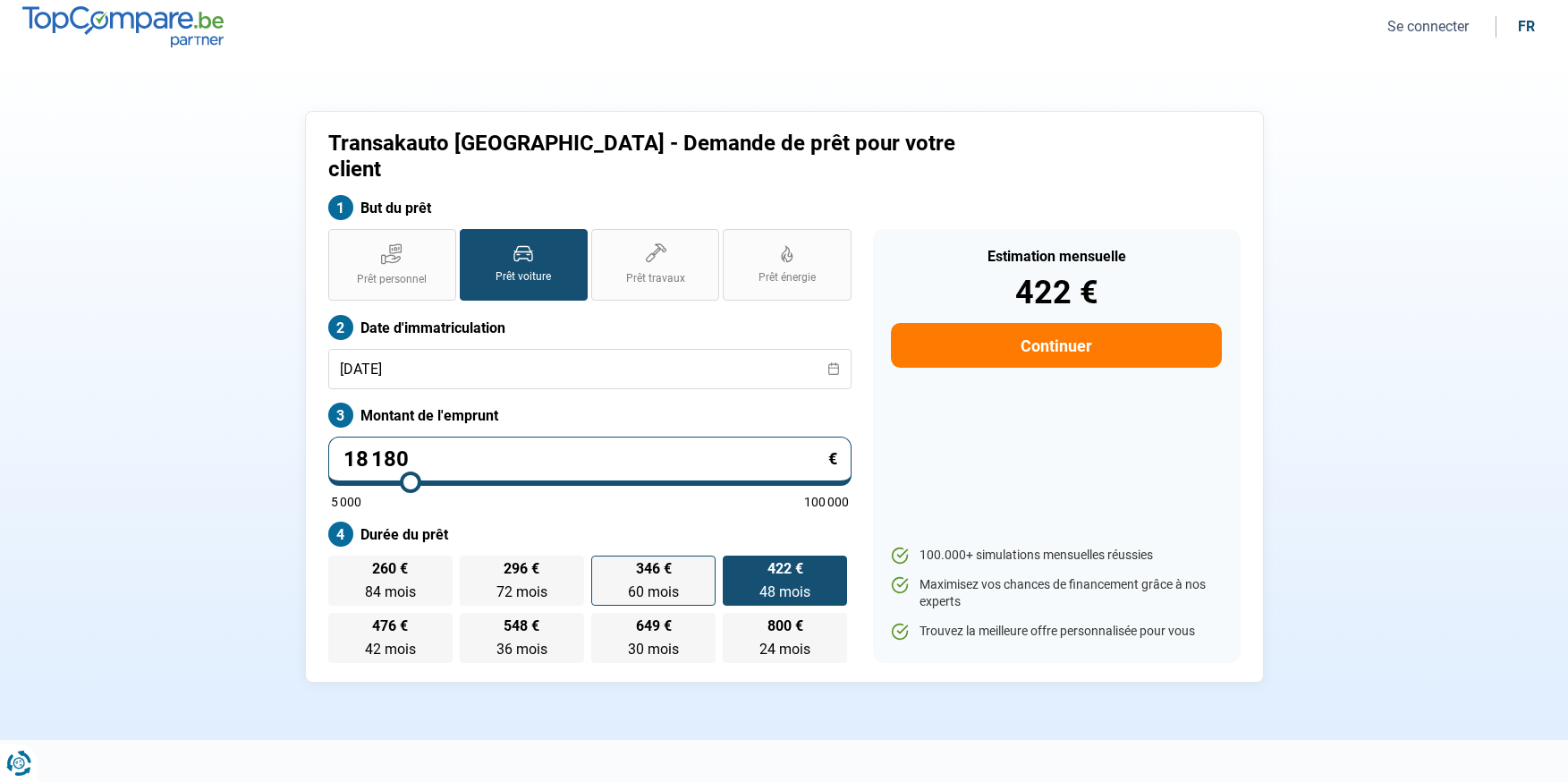
click at [643, 562] on span "346 €" at bounding box center [654, 570] width 36 height 15
click at [603, 556] on input "346 € 60 mois 60 mois" at bounding box center [597, 561] width 12 height 12
radio input "true"
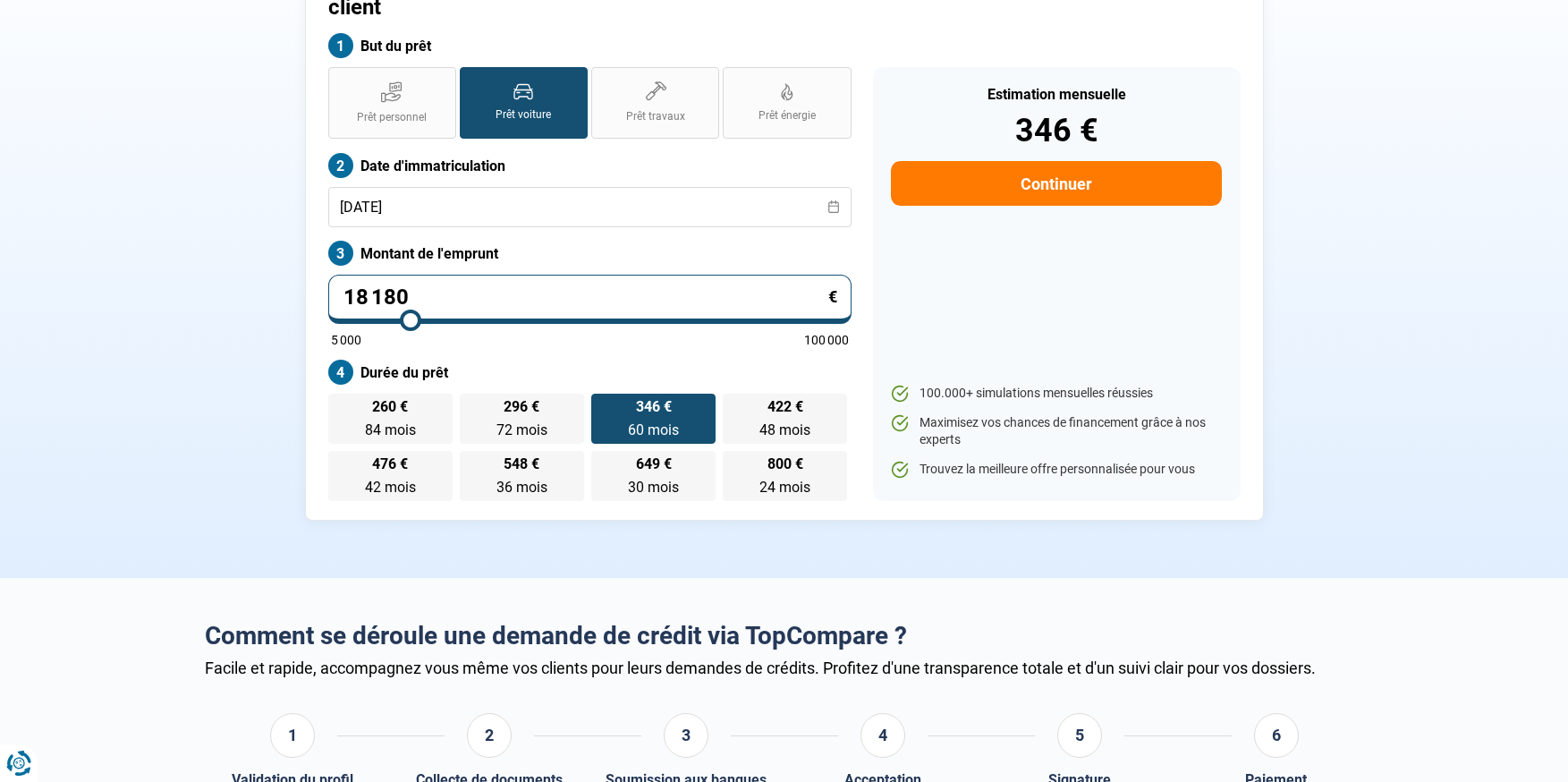
scroll to position [163, 0]
click at [1106, 166] on button "Continuer" at bounding box center [1055, 182] width 330 height 45
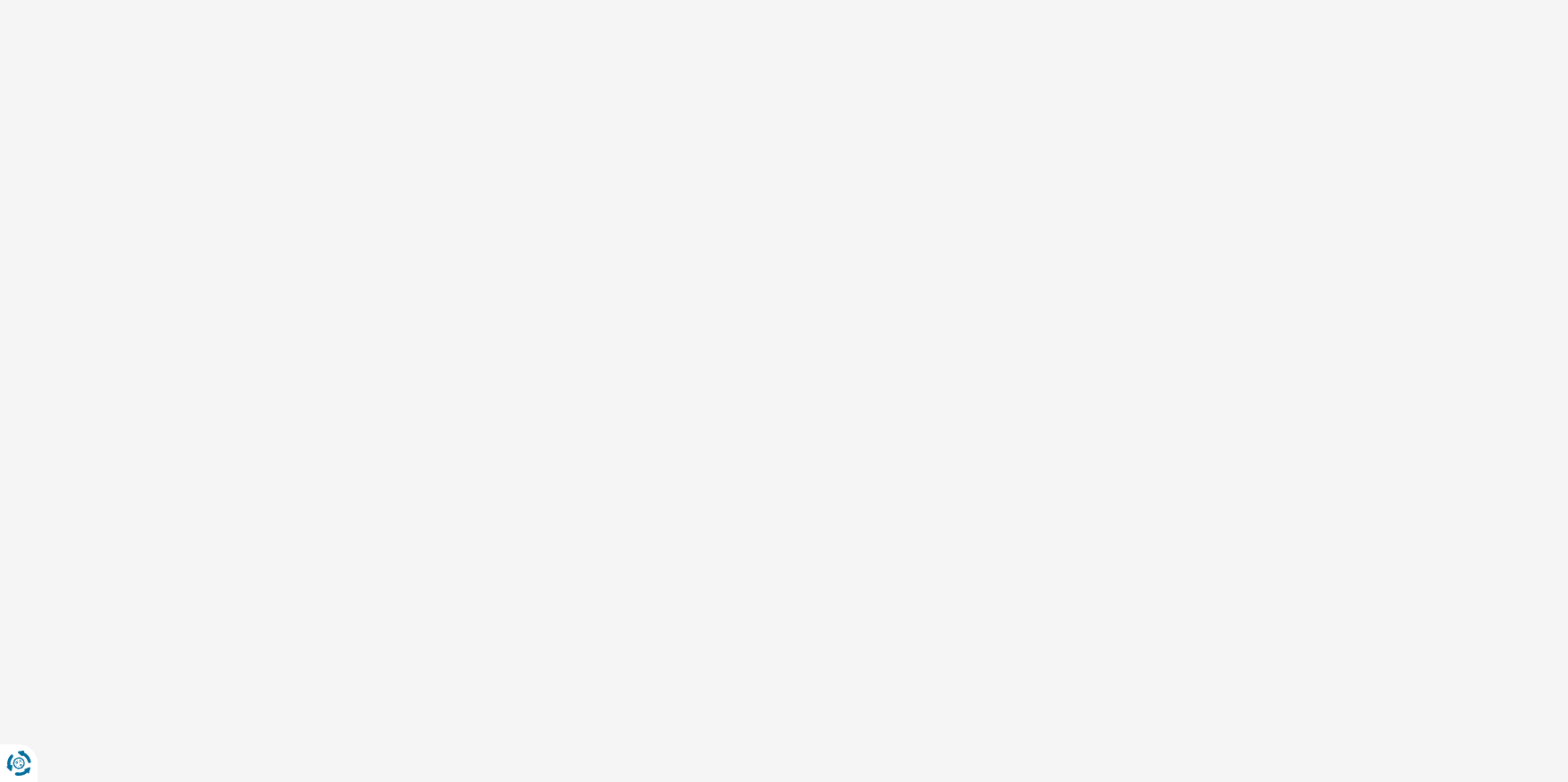
select select "32"
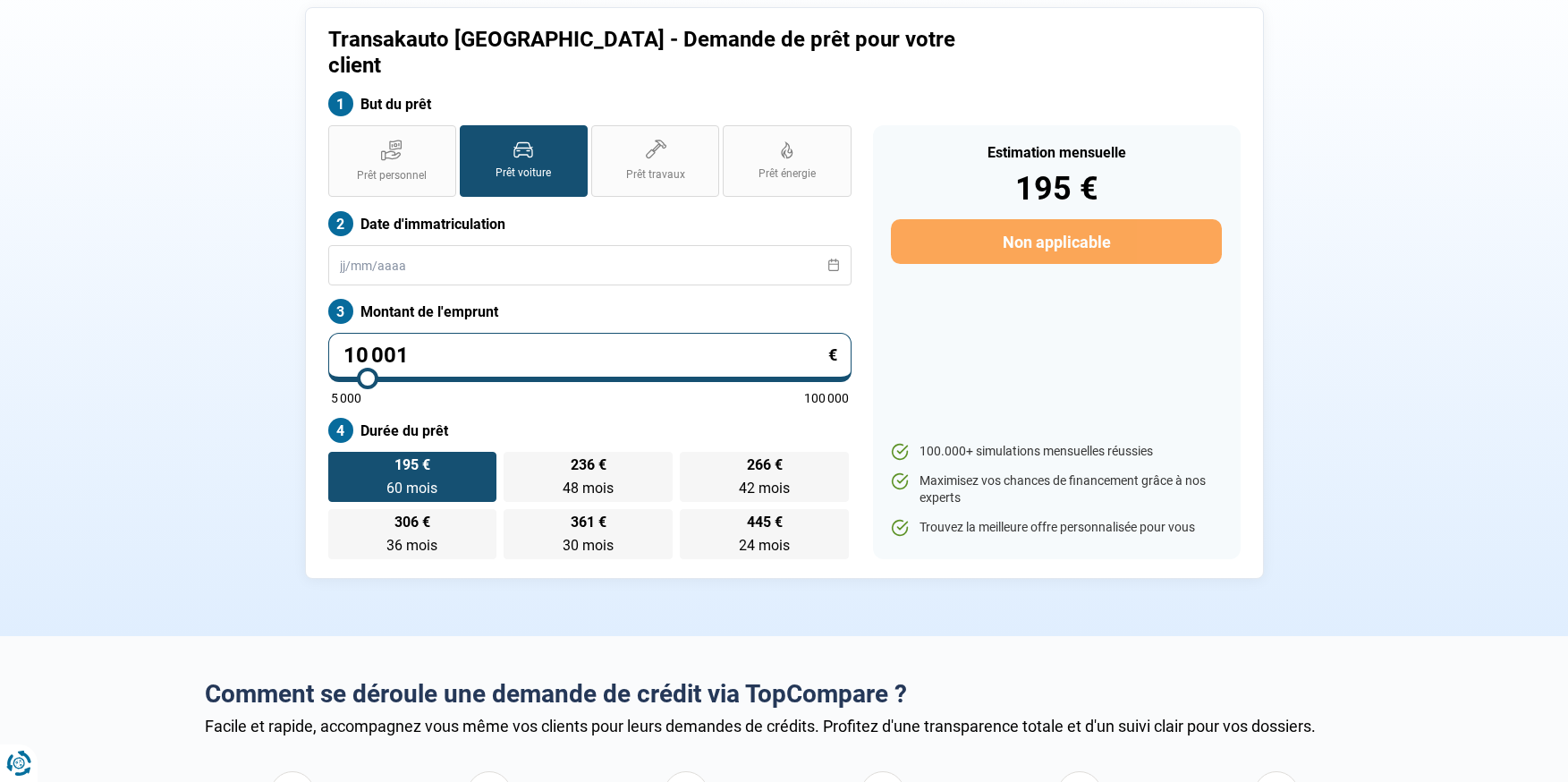
scroll to position [107, 0]
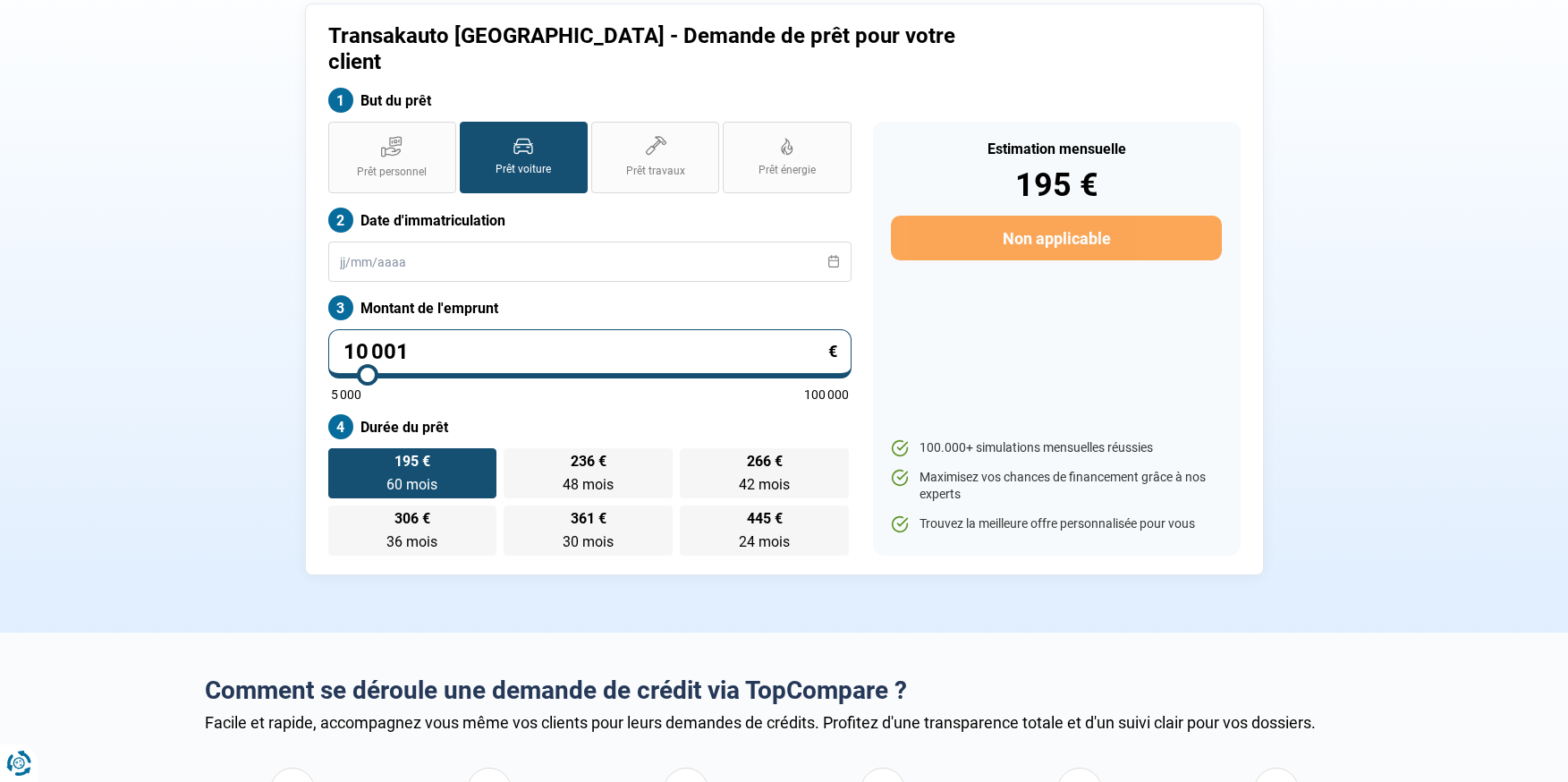
drag, startPoint x: 434, startPoint y: 319, endPoint x: 290, endPoint y: 310, distance: 144.3
click at [290, 310] on div "Transakauto Namur - Demande de prêt pour votre client But du prêt Prêt personne…" at bounding box center [784, 289] width 1181 height 571
type input "1"
type input "5000"
type input "17"
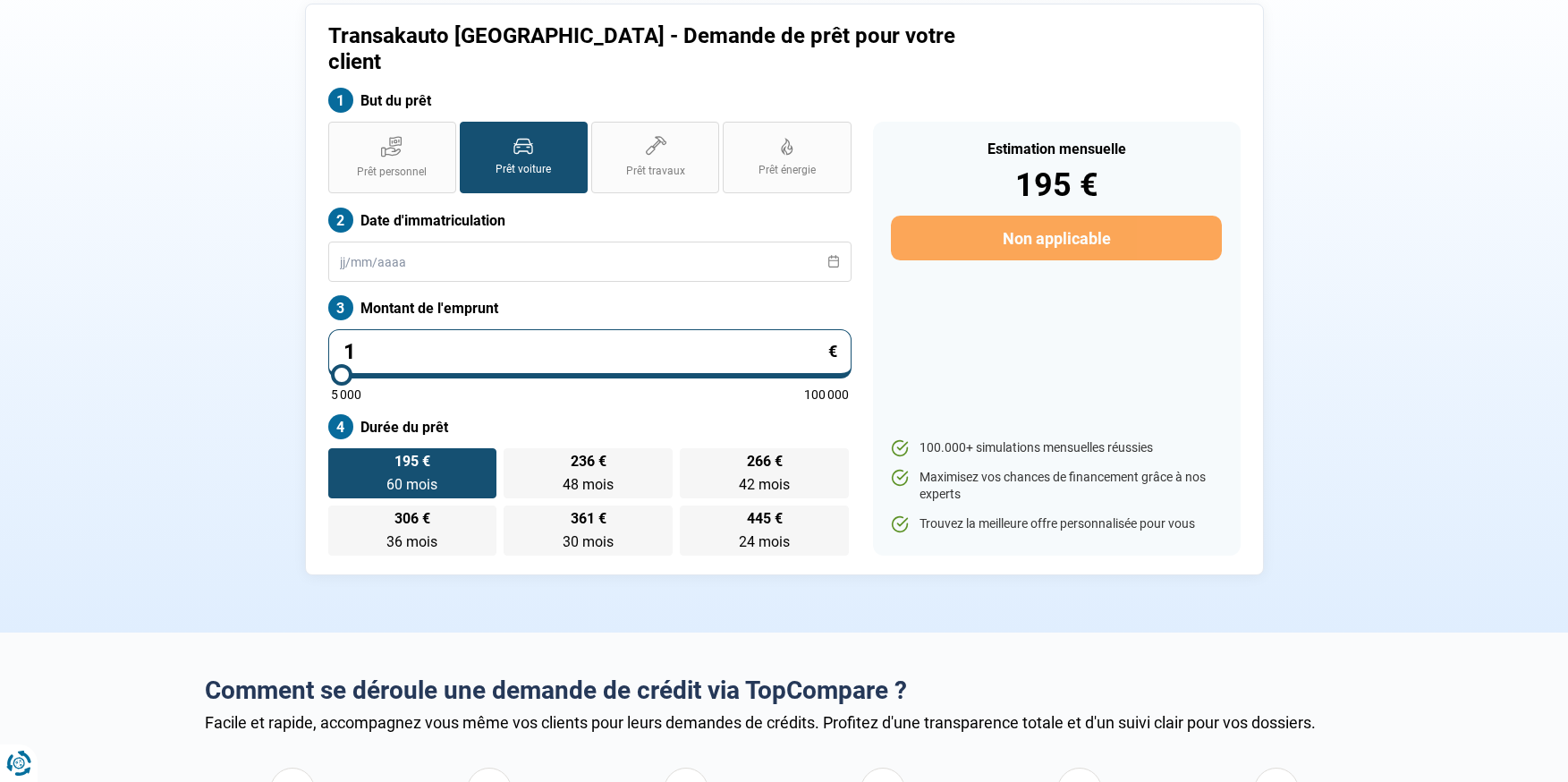
type input "5000"
type input "174"
type input "5000"
type input "1 749"
type input "5000"
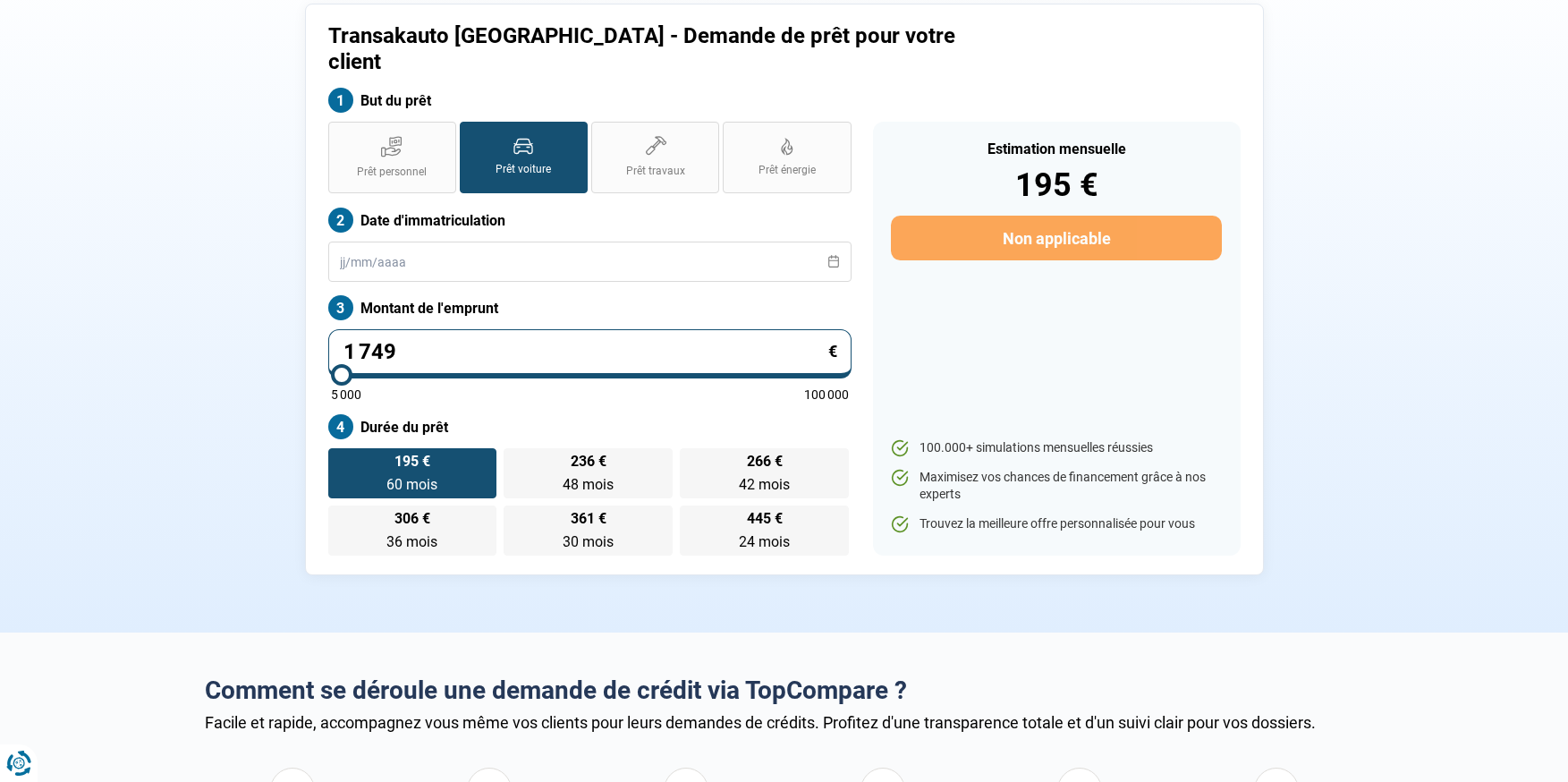
type input "17 490"
type input "17500"
type input "174 906"
type input "100000"
type input "17 490"
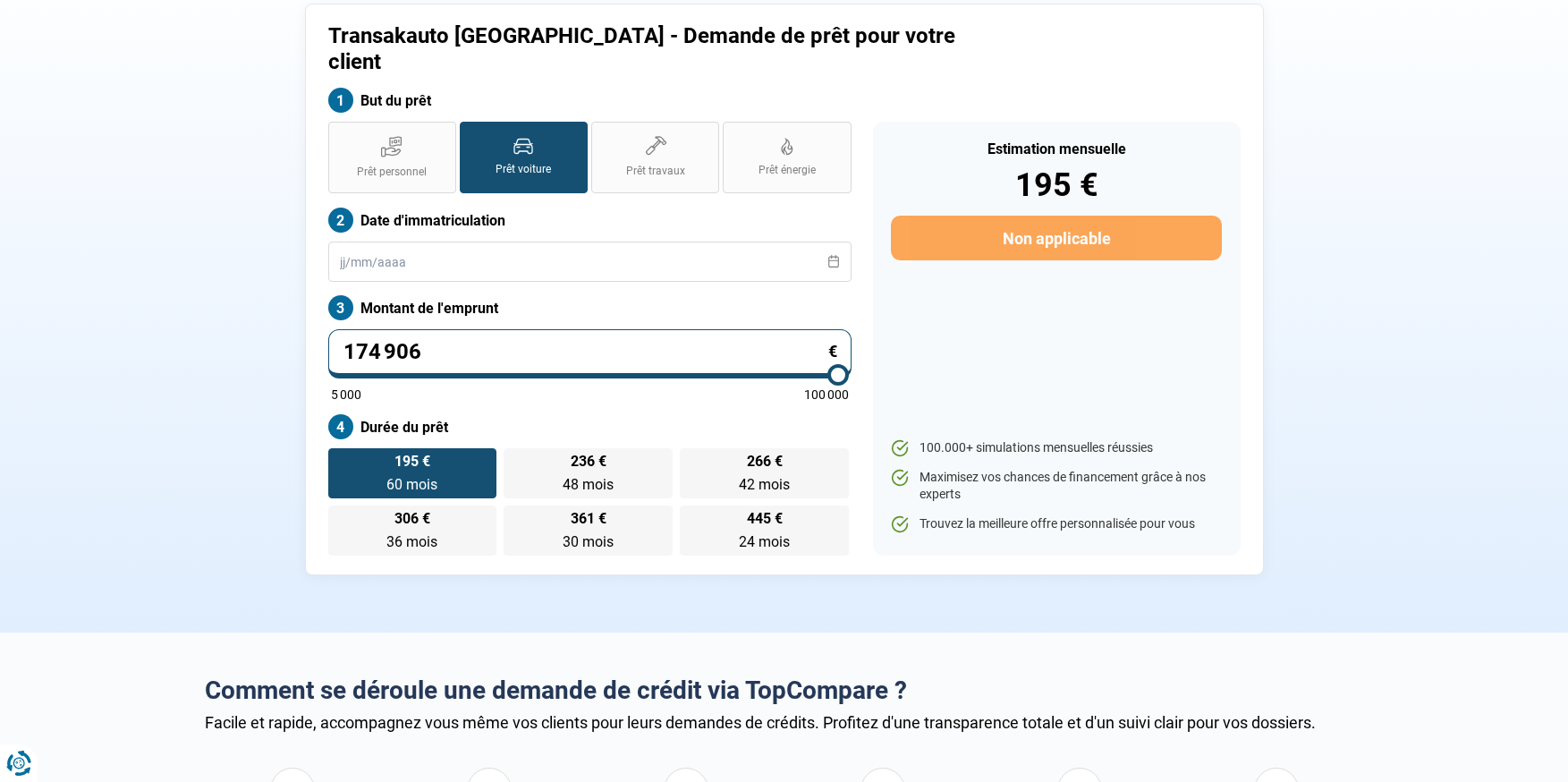
type input "17500"
type input "1 749"
type input "5000"
type input "174"
type input "5000"
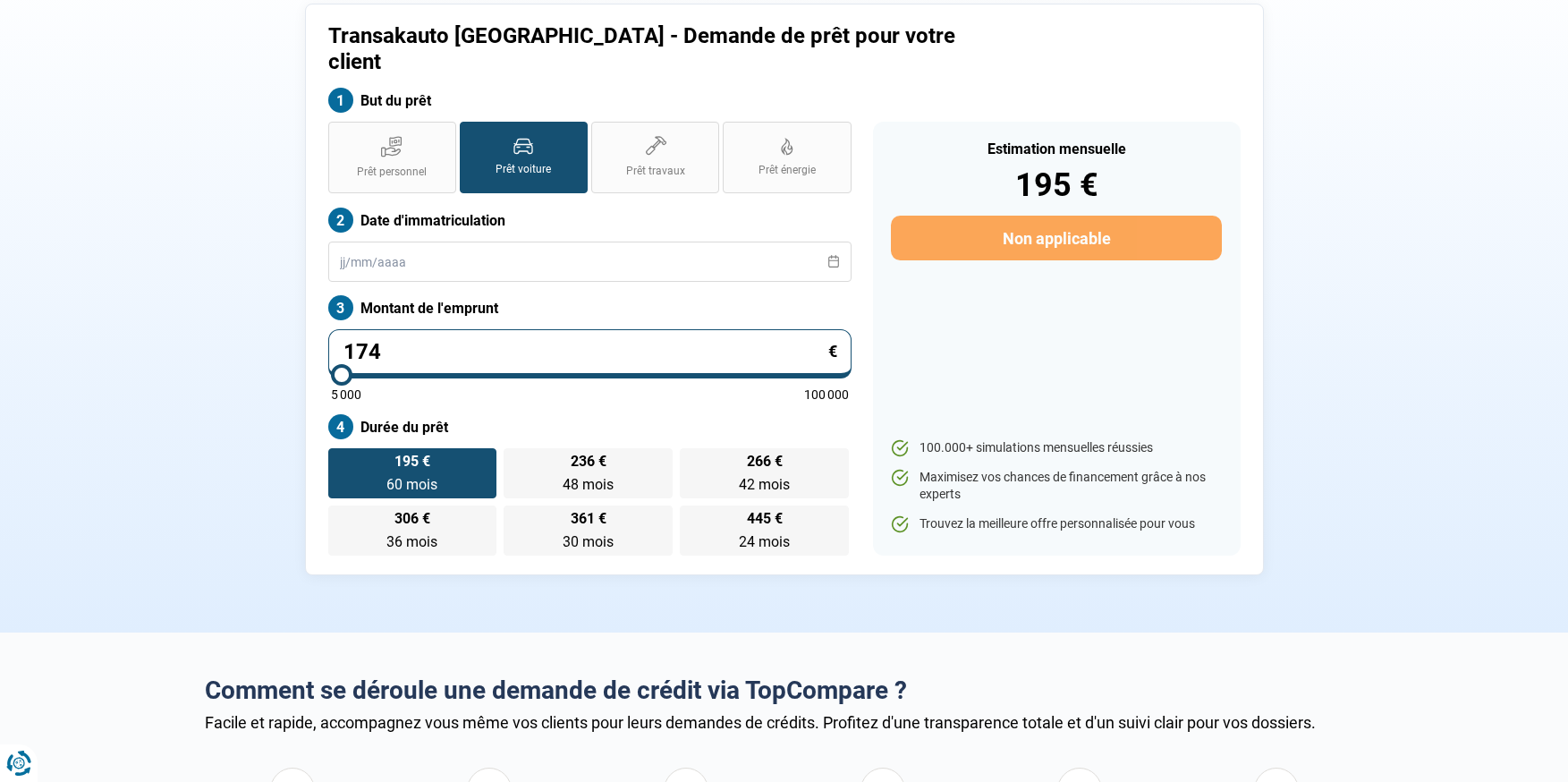
type input "17"
type input "5000"
type input "1"
type input "5000"
type input "0"
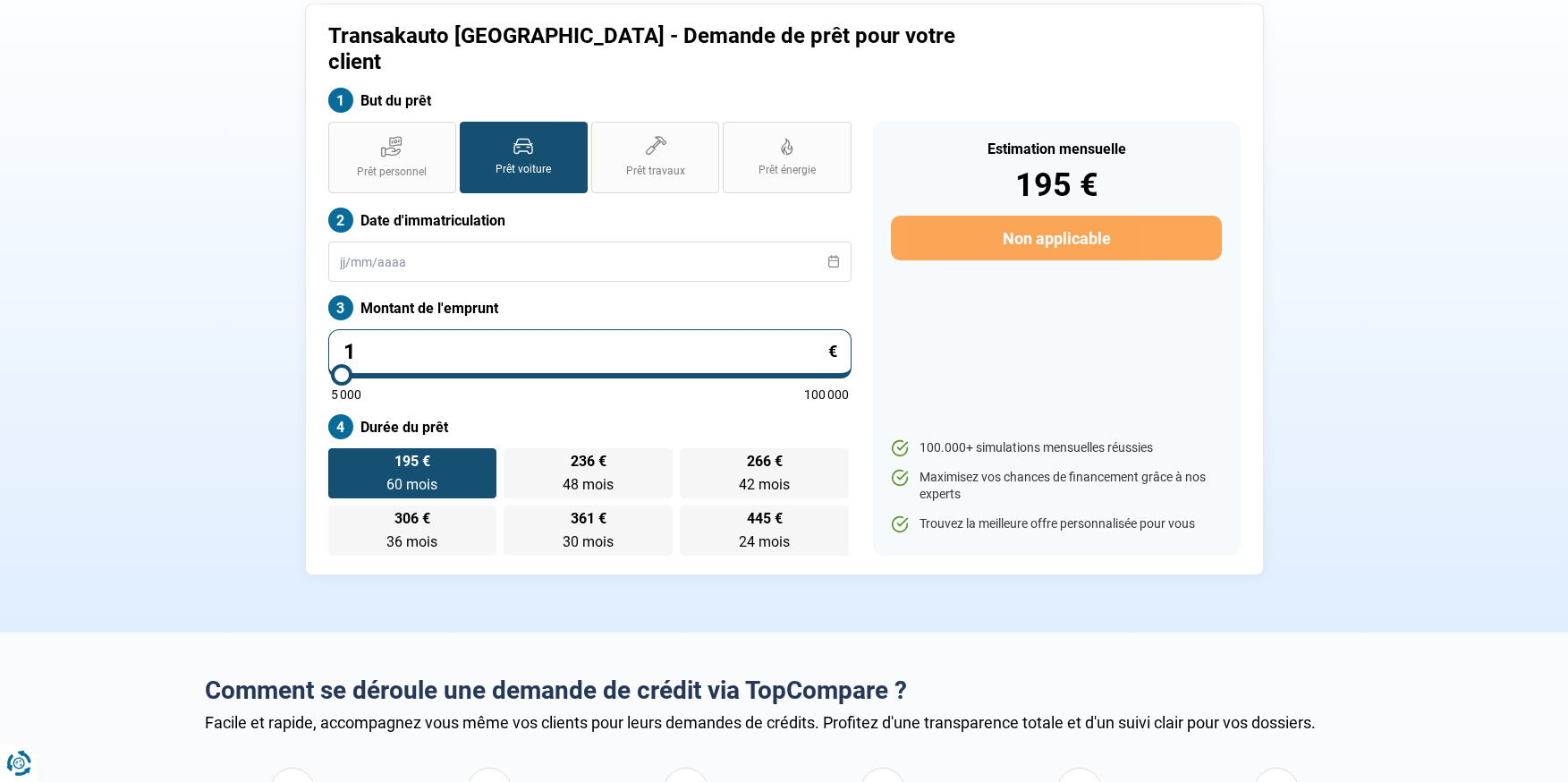
type input "5000"
type input "1"
type input "5000"
type input "18"
type input "5000"
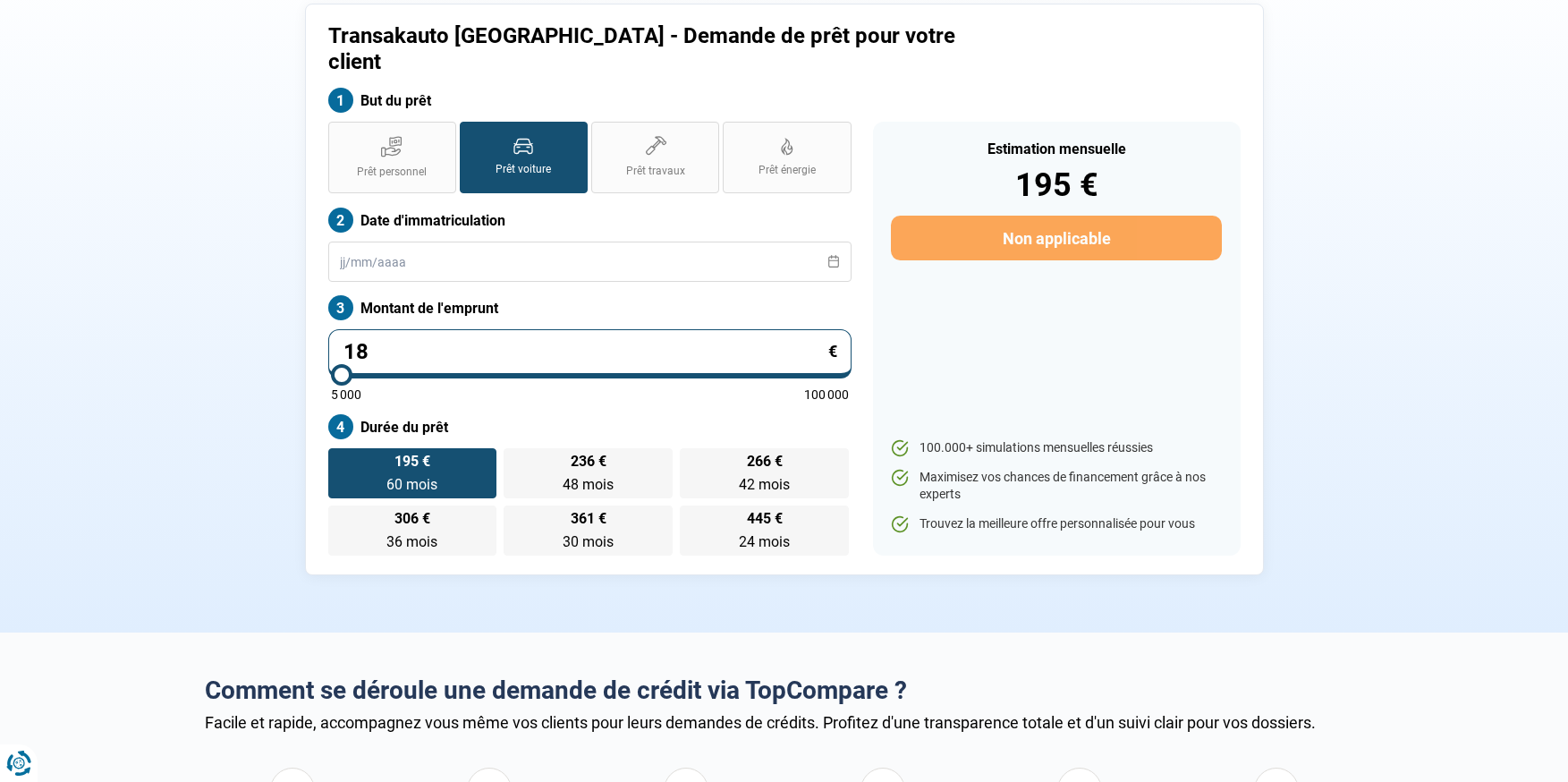
type input "181"
type input "5000"
type input "18"
type input "5000"
type input "188"
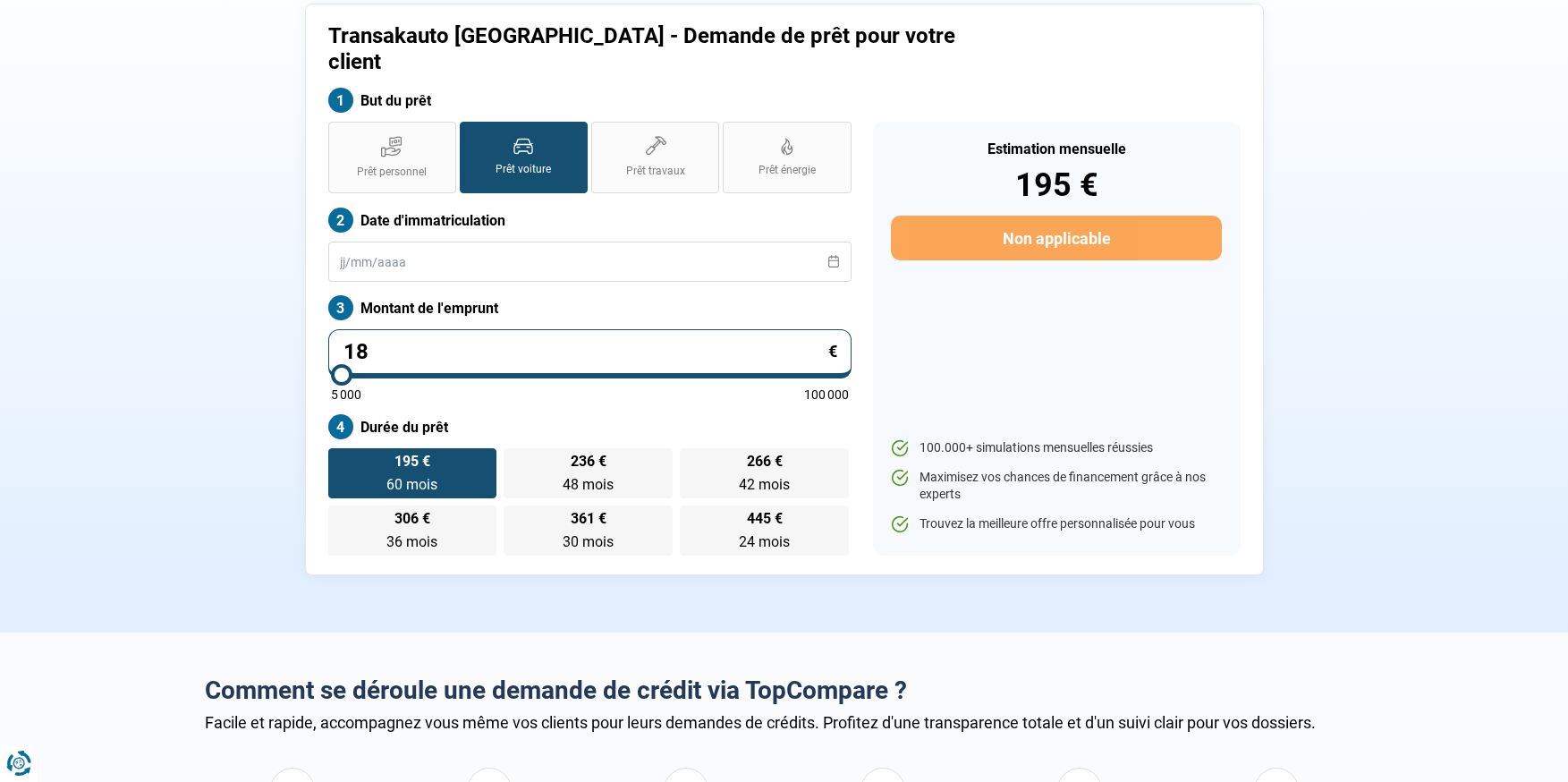
type input "5000"
type input "1 881"
type input "5000"
type input "18 810"
type input "18750"
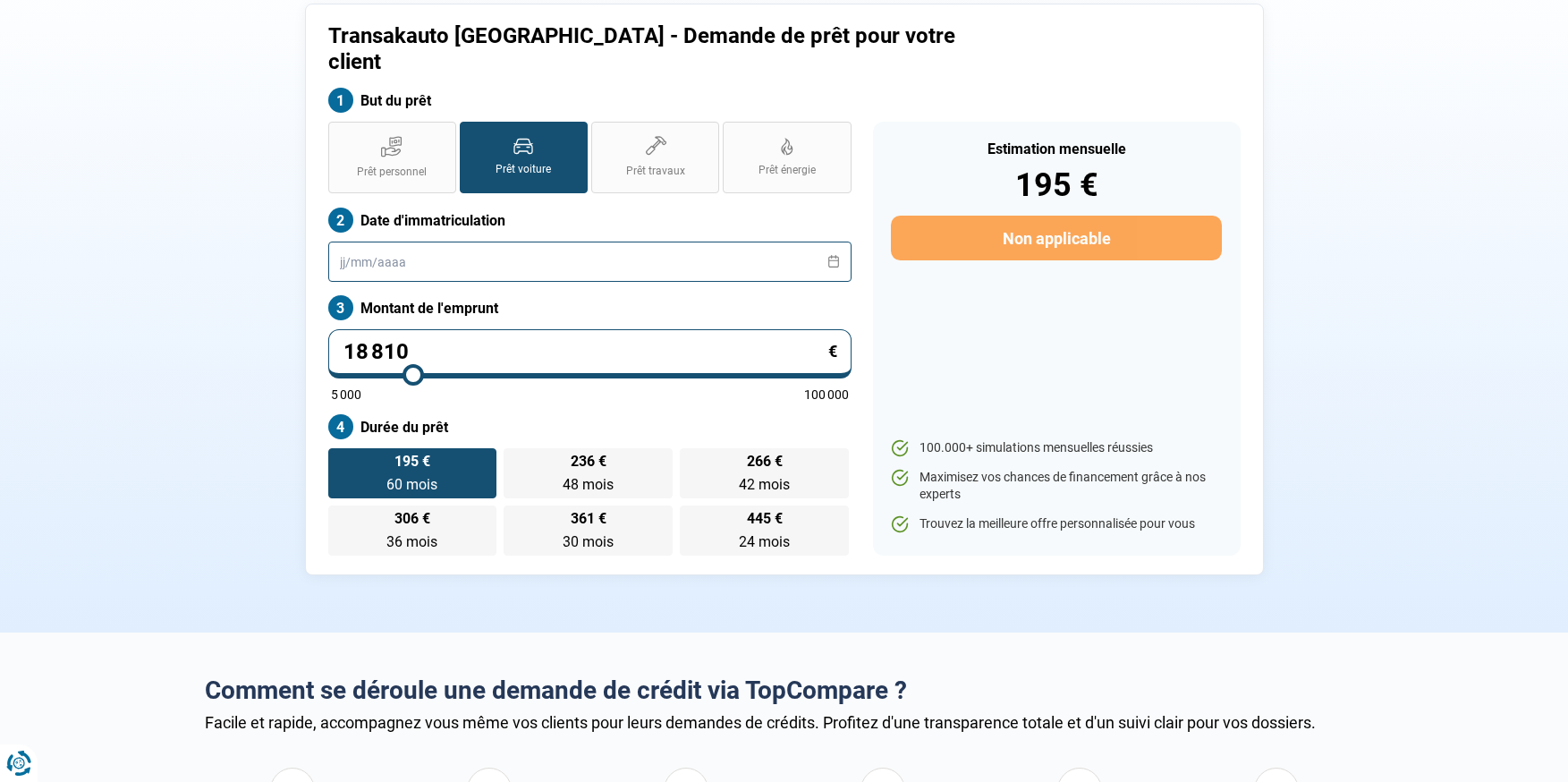
click at [458, 244] on input "text" at bounding box center [590, 262] width 524 height 40
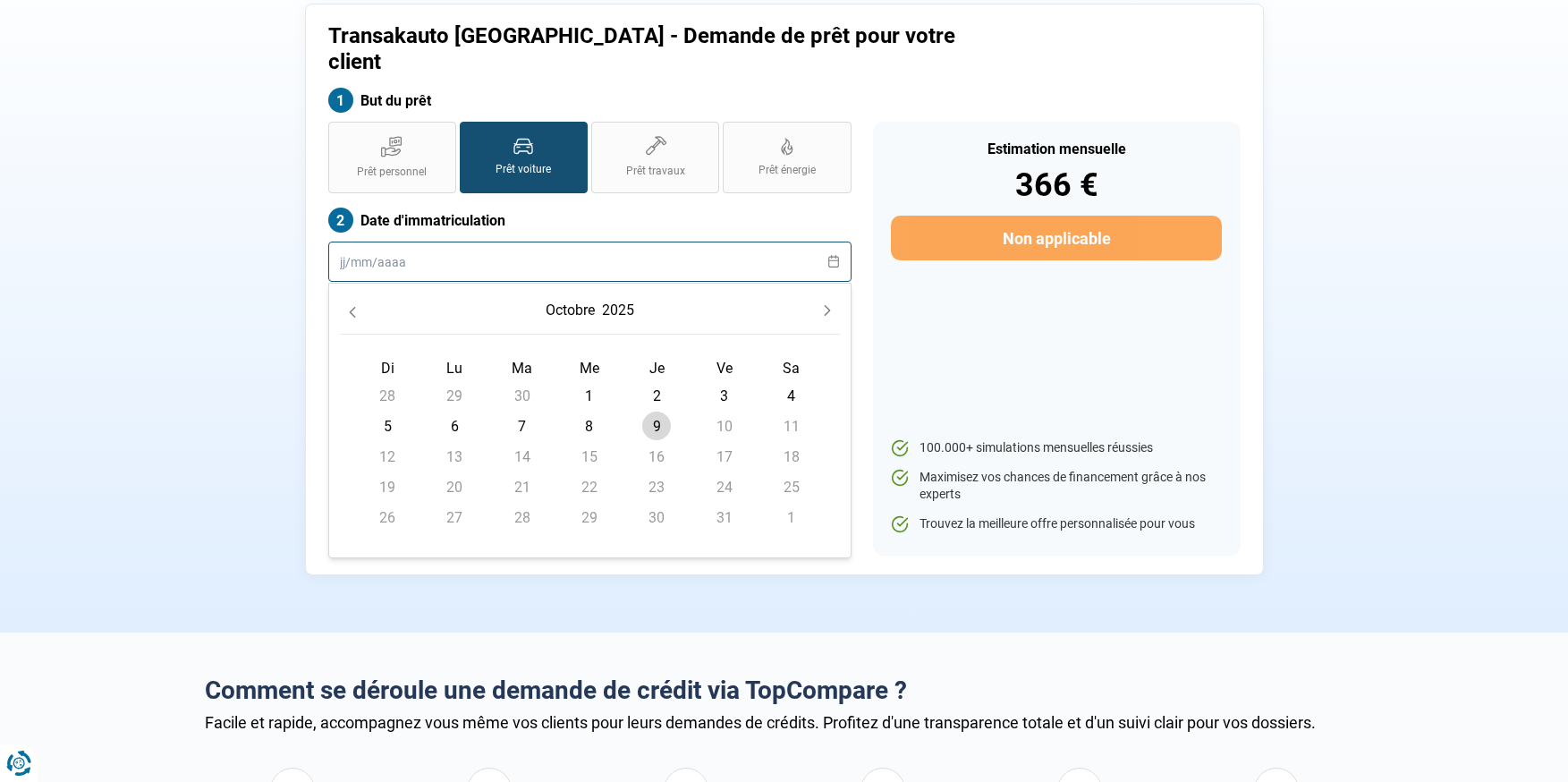
scroll to position [0, 0]
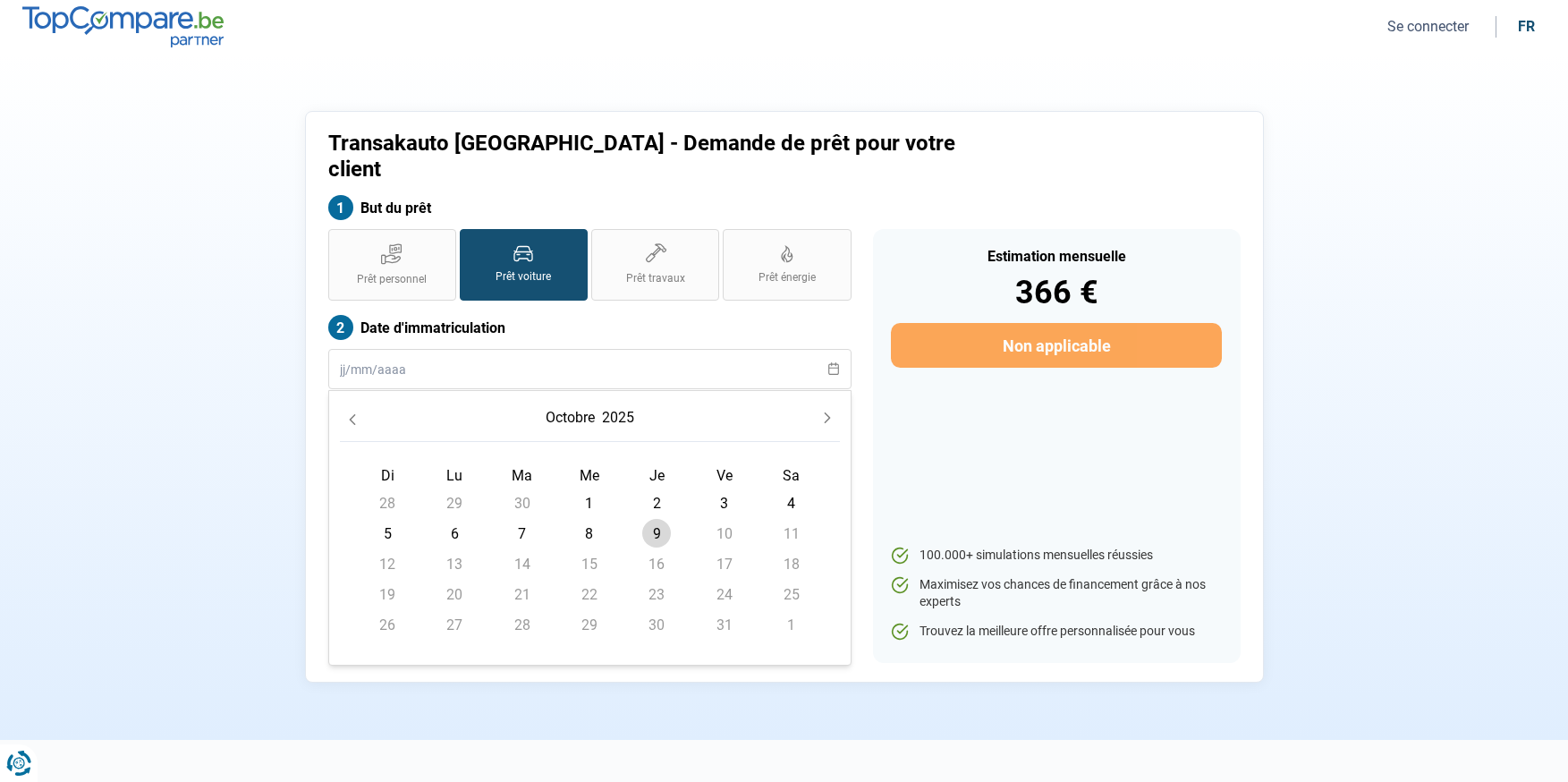
click at [660, 519] on span "9" at bounding box center [656, 533] width 28 height 28
type input "[DATE]"
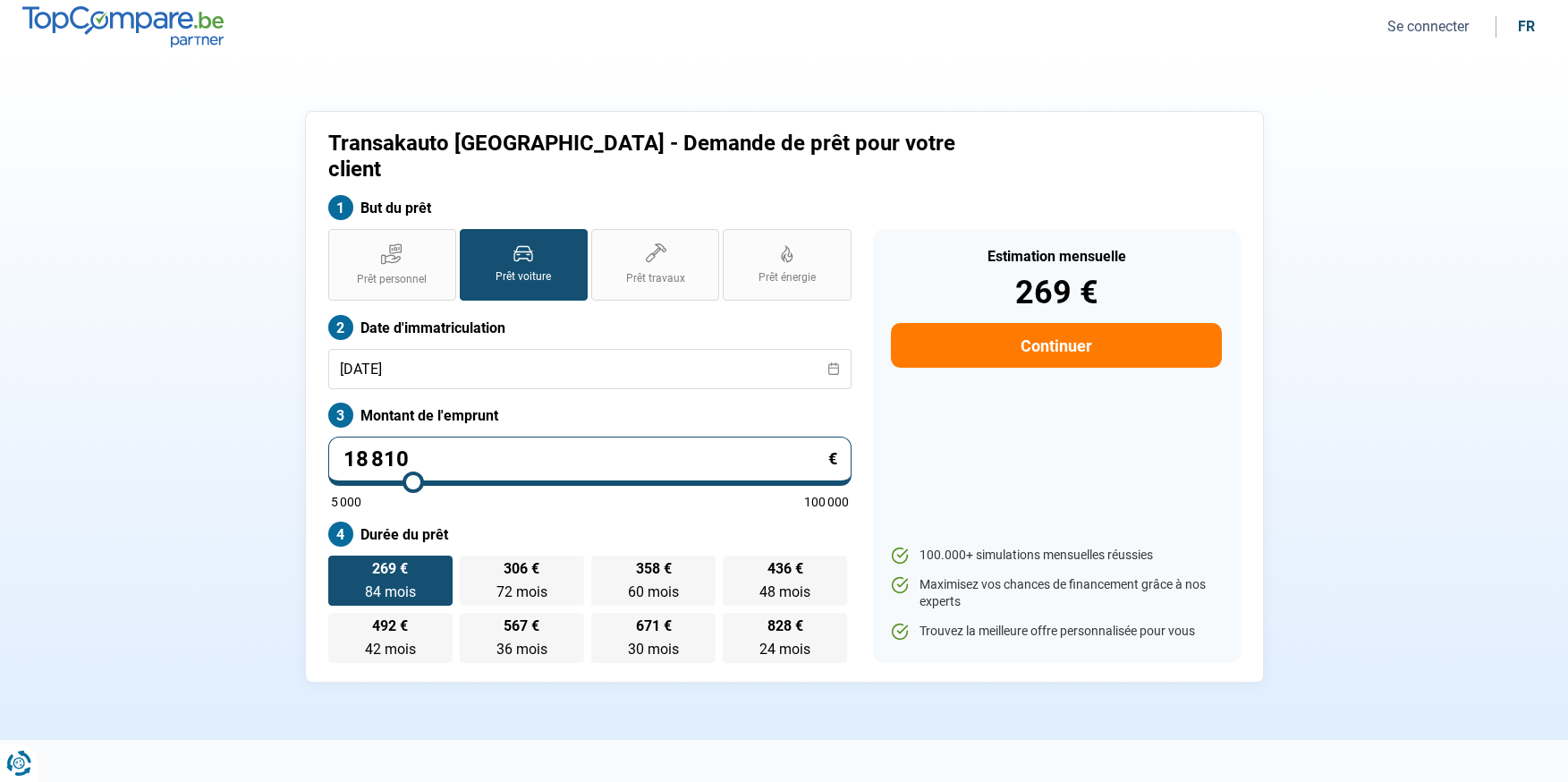
click at [992, 452] on div "Estimation mensuelle 269 € Continuer 100.000+ simulations mensuelles réussies M…" at bounding box center [1057, 446] width 368 height 434
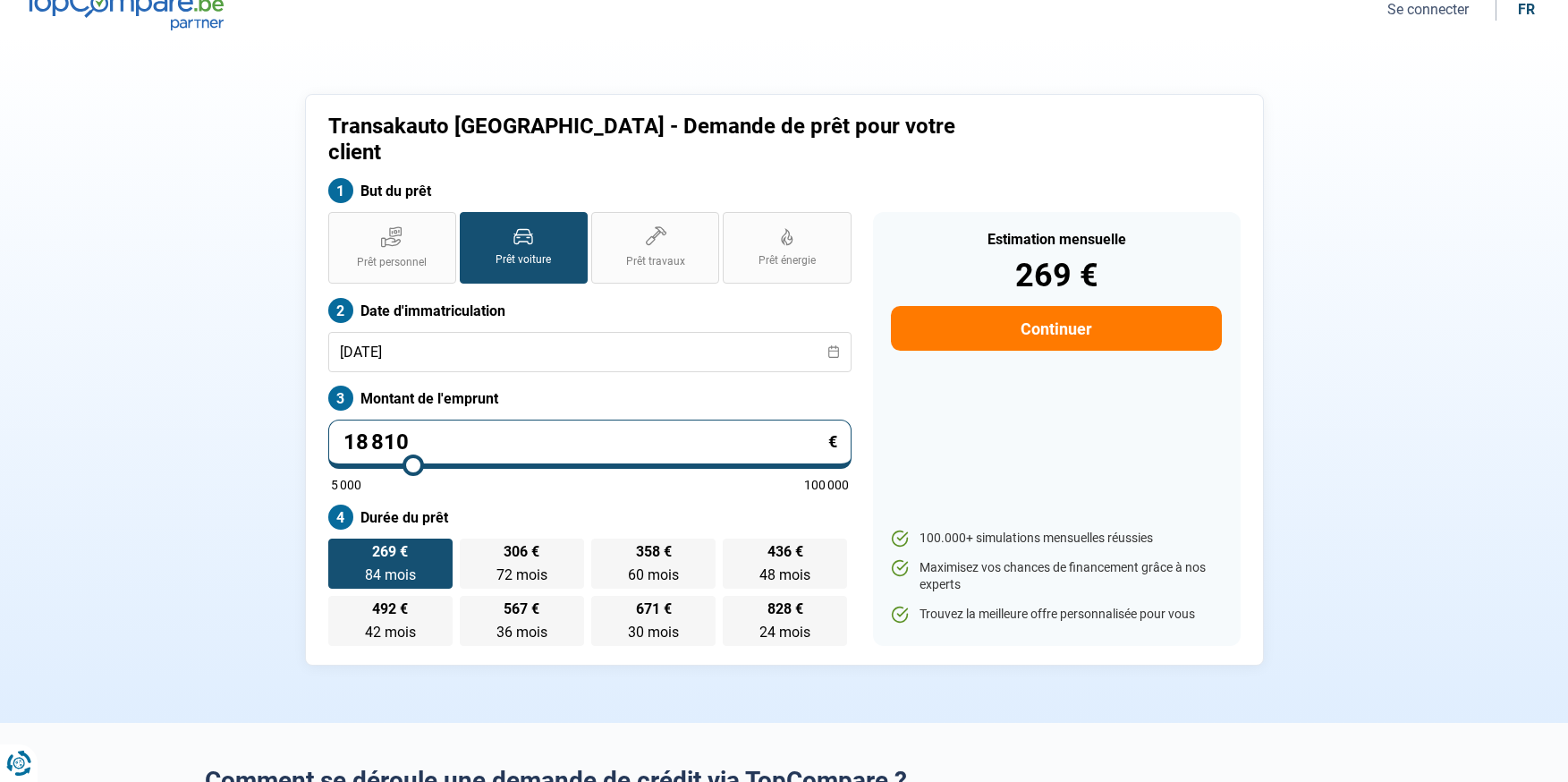
scroll to position [11, 0]
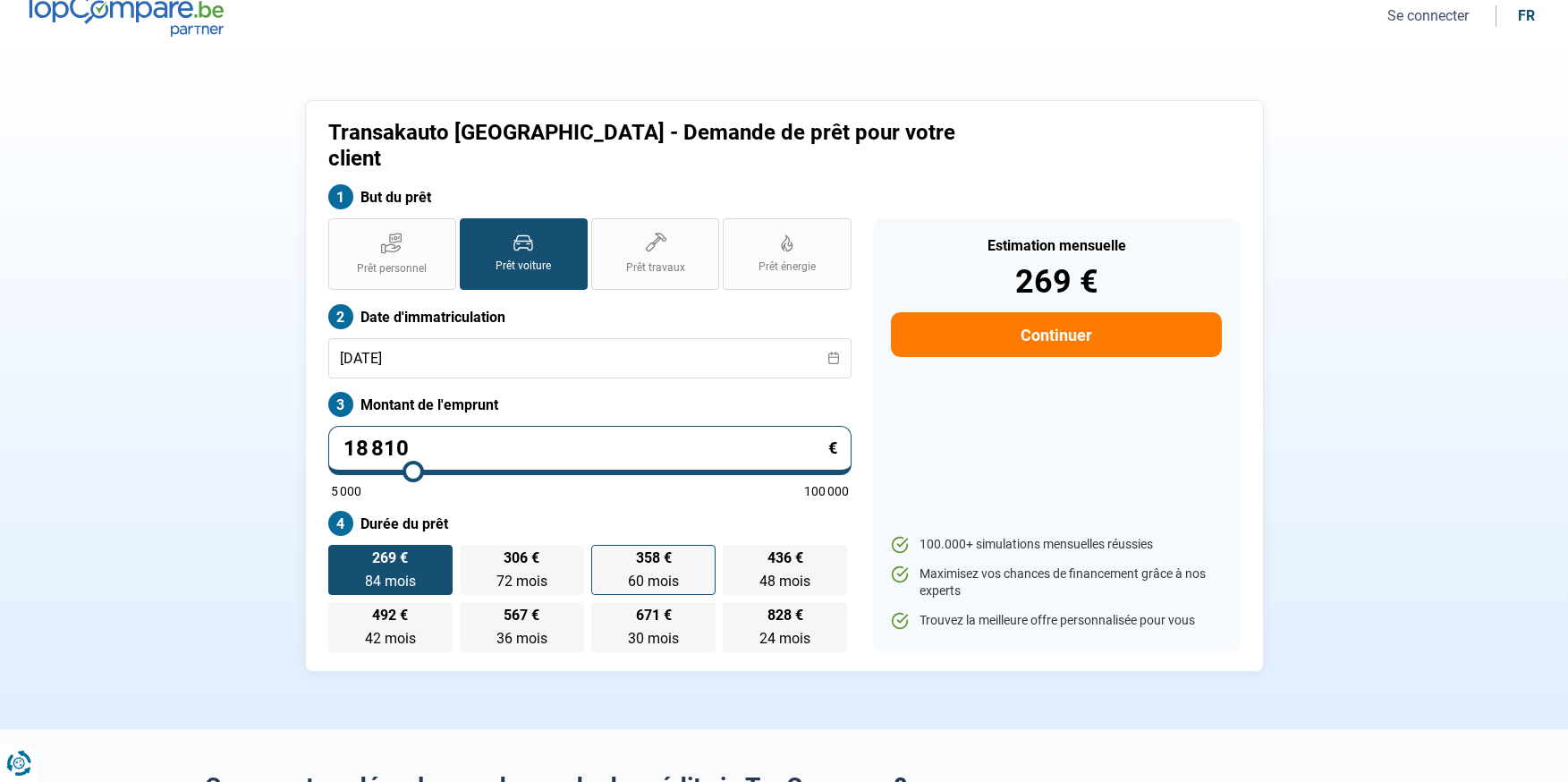
click at [665, 572] on span "60 mois" at bounding box center [654, 581] width 51 height 17
click at [603, 557] on input "358 € 60 mois 60 mois" at bounding box center [597, 550] width 12 height 12
radio input "true"
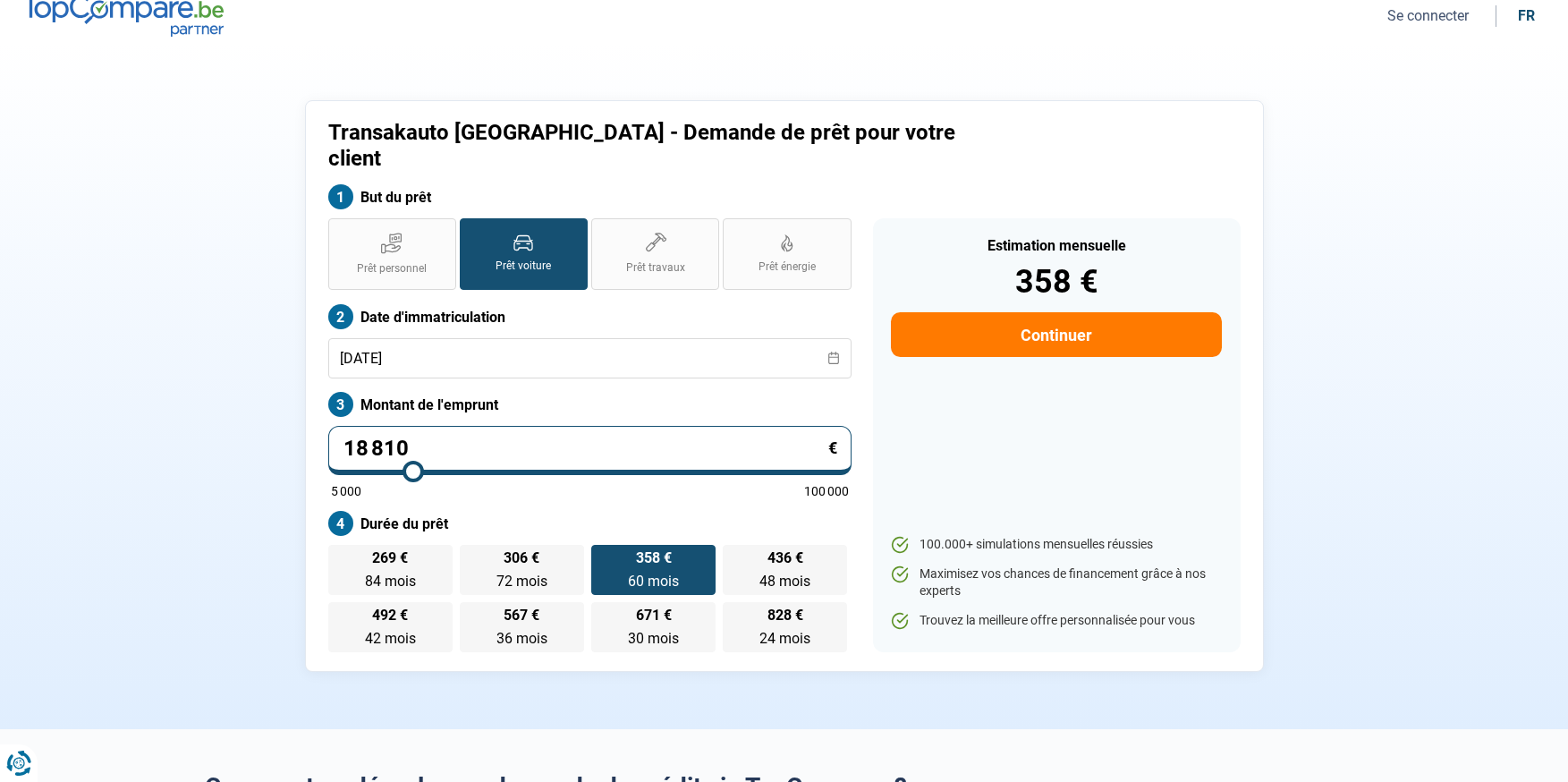
scroll to position [0, 0]
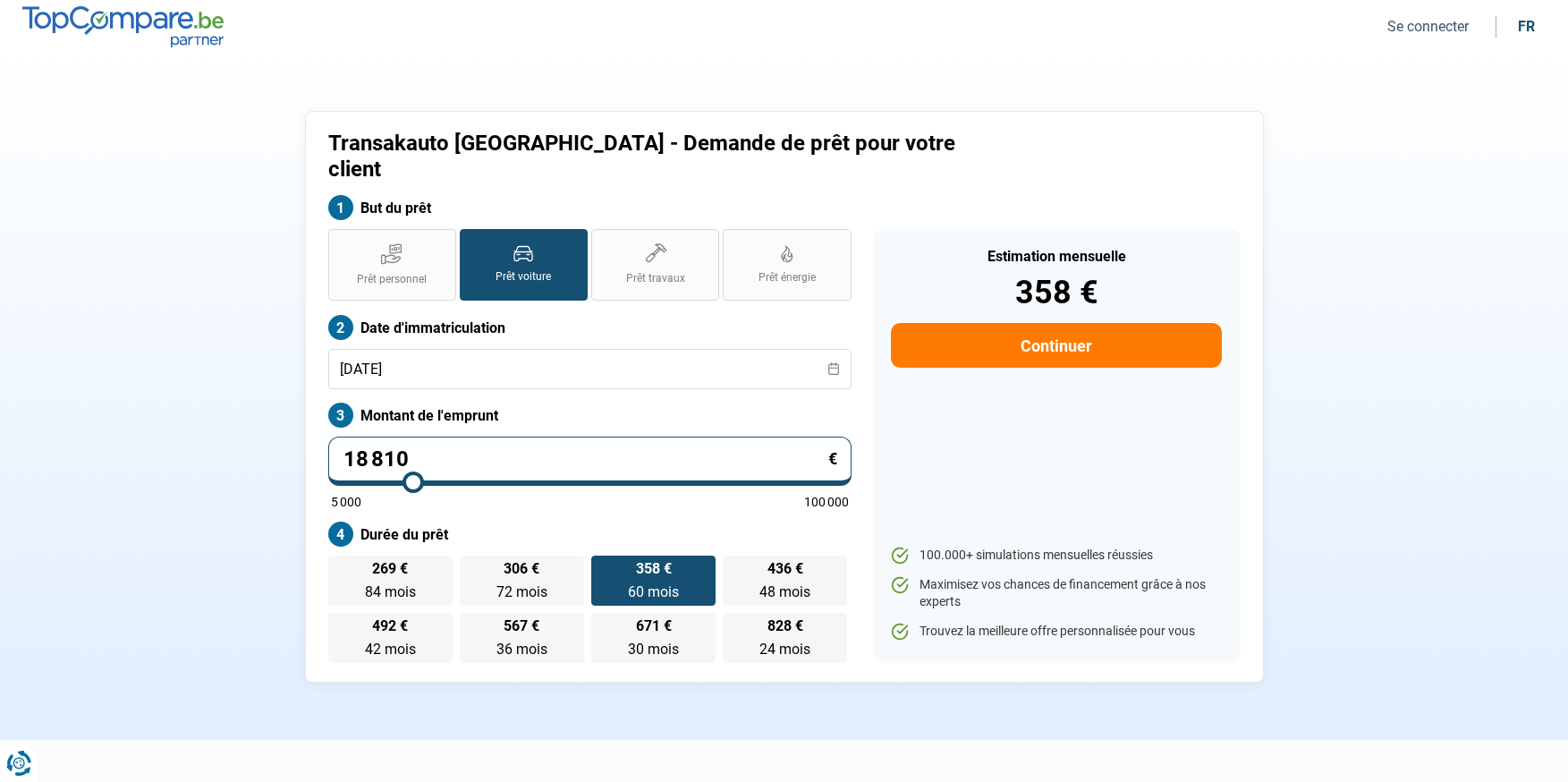
click at [1431, 2] on nav "Se connecter fr" at bounding box center [784, 27] width 1568 height 54
